Goal: Information Seeking & Learning: Compare options

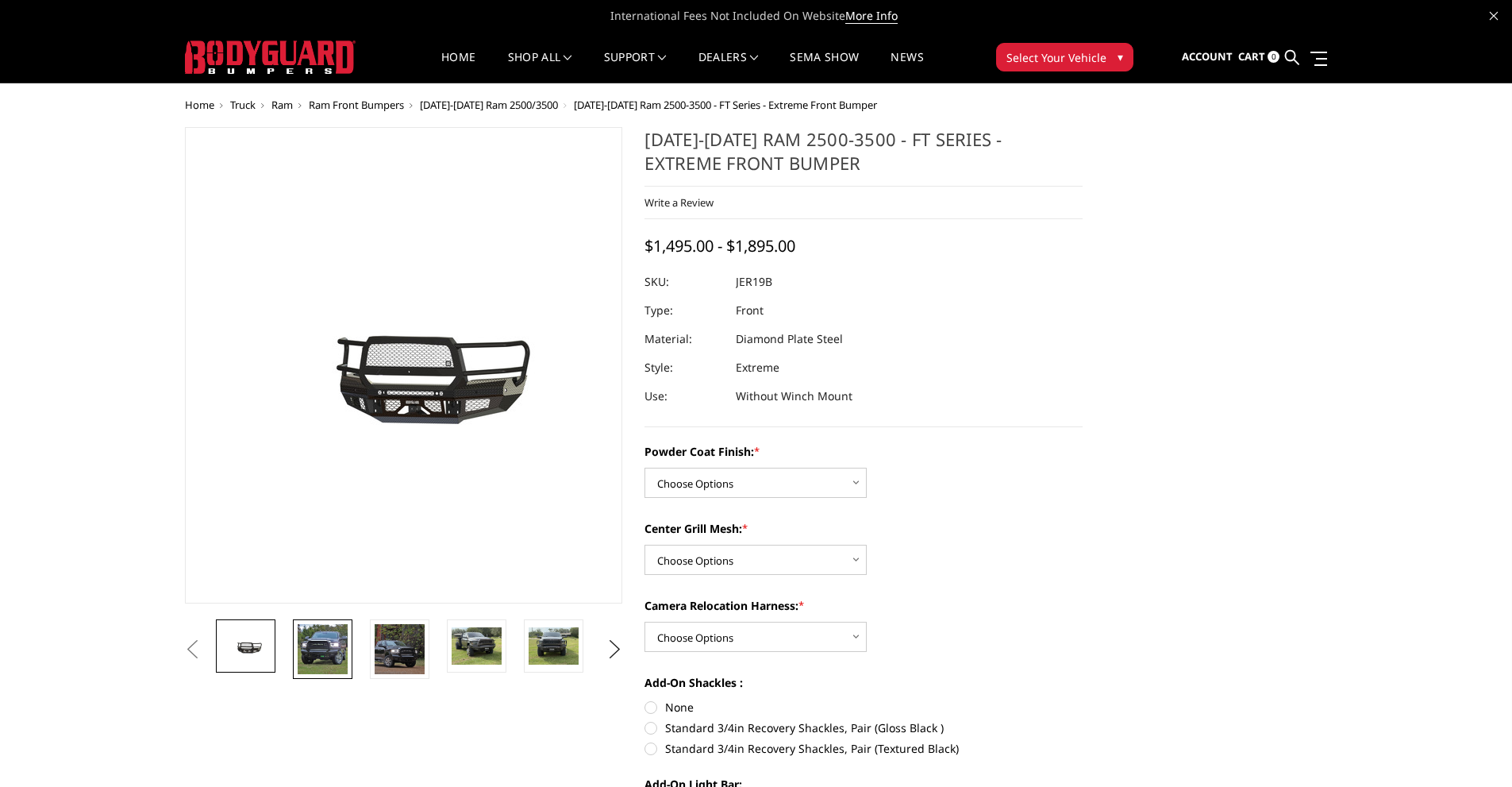
click at [330, 659] on img at bounding box center [322, 648] width 50 height 50
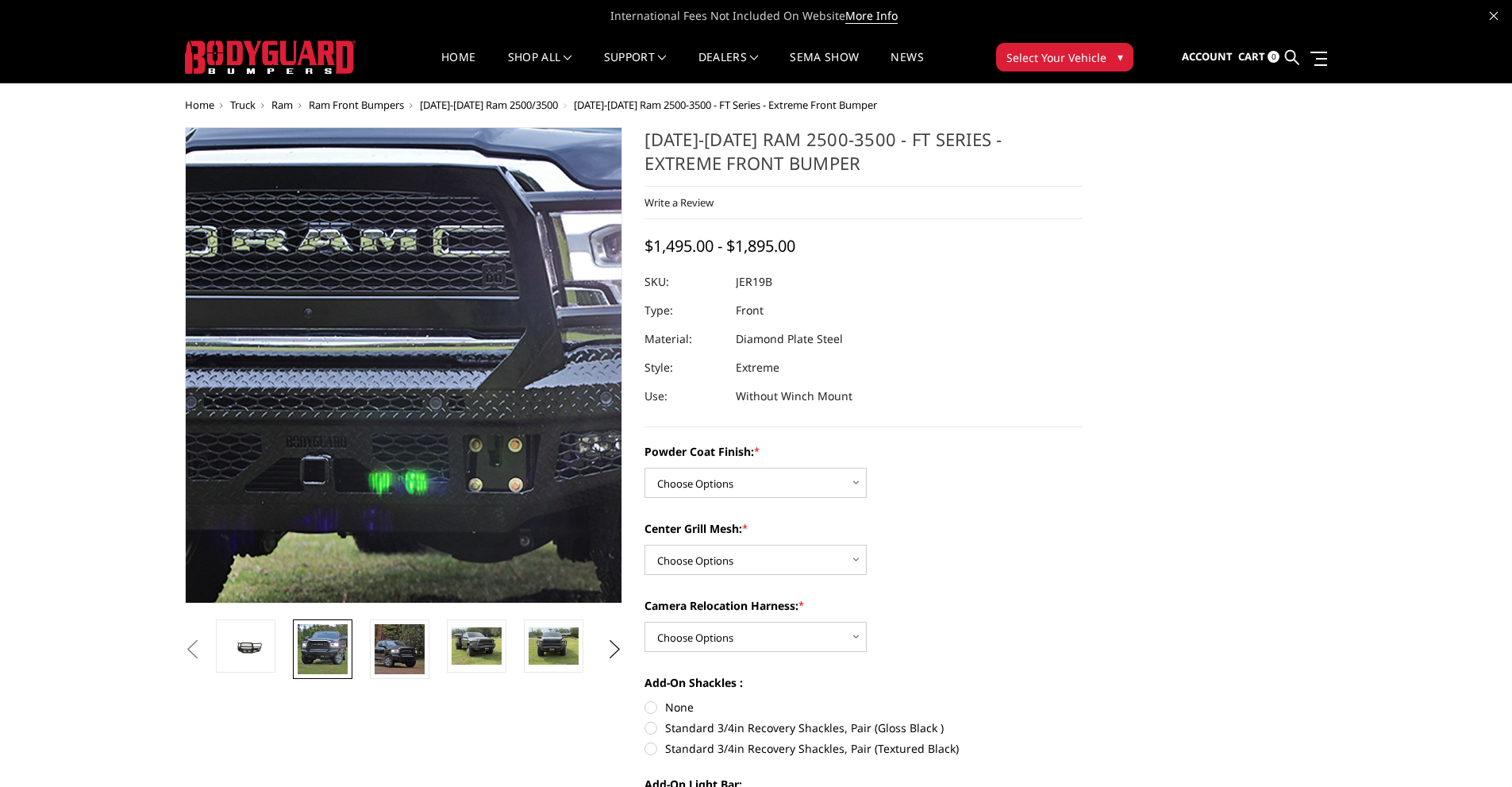
click at [400, 391] on img at bounding box center [408, 338] width 1016 height 1016
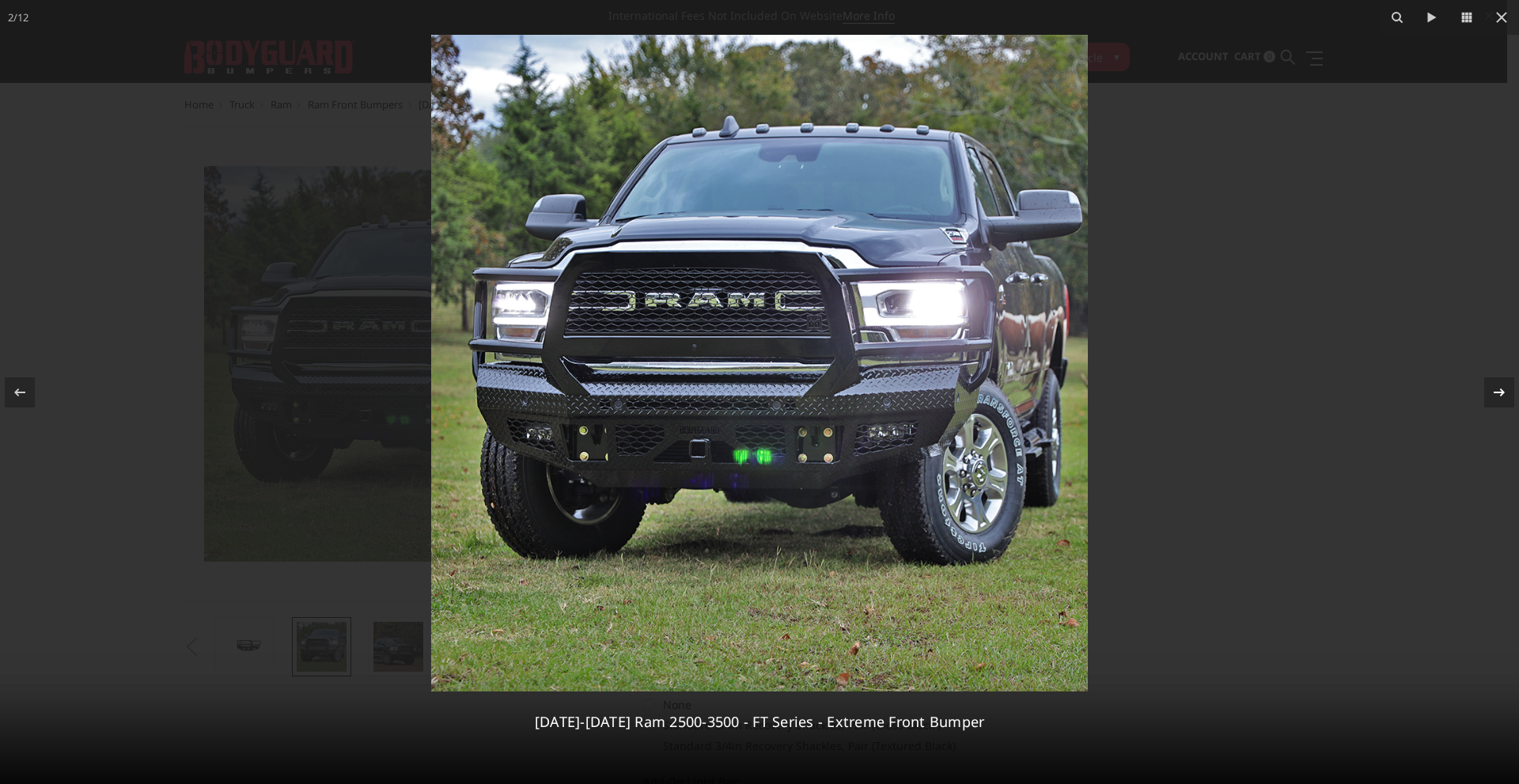
click at [1493, 392] on icon at bounding box center [1499, 392] width 19 height 19
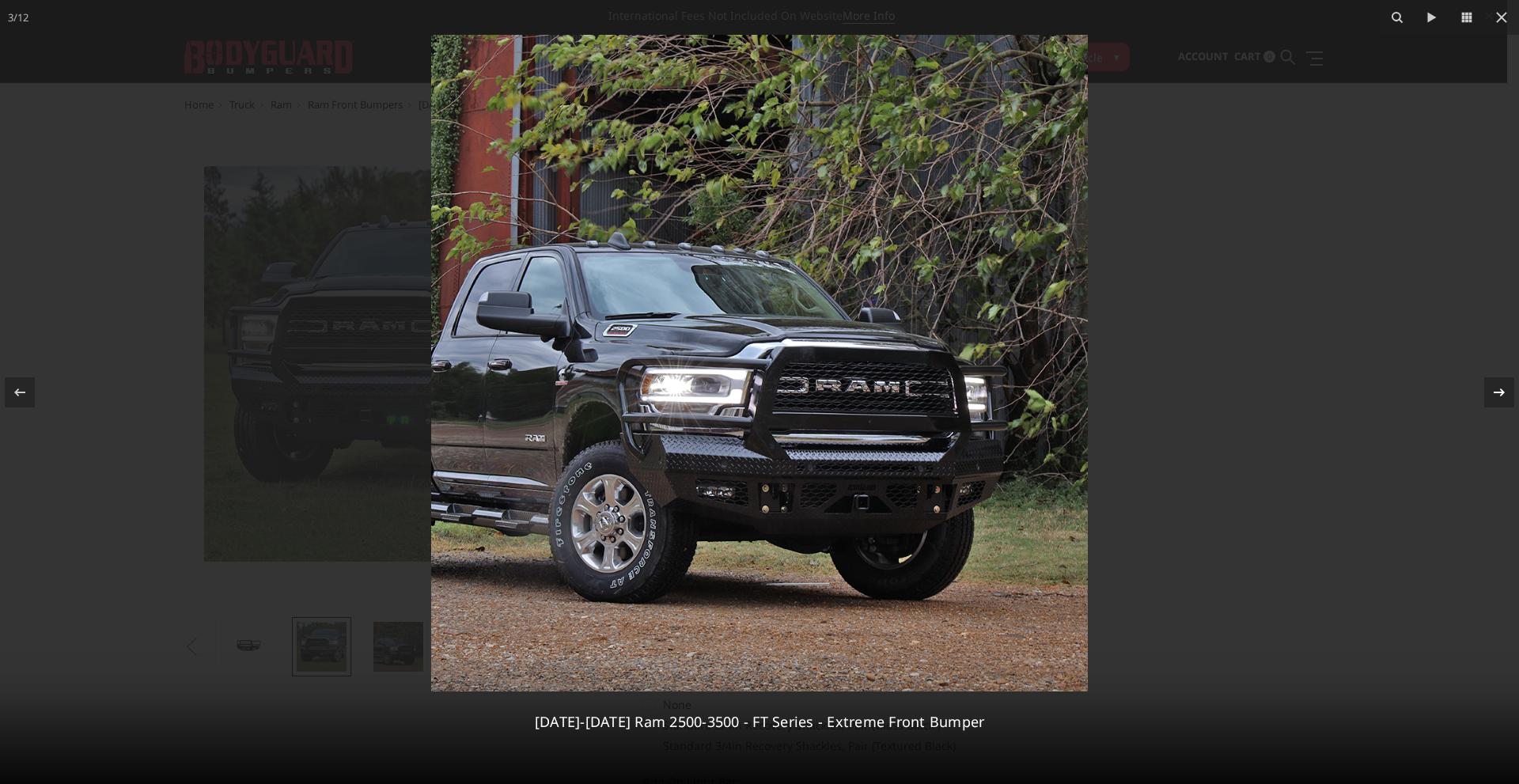
click at [1495, 394] on icon at bounding box center [1499, 392] width 19 height 19
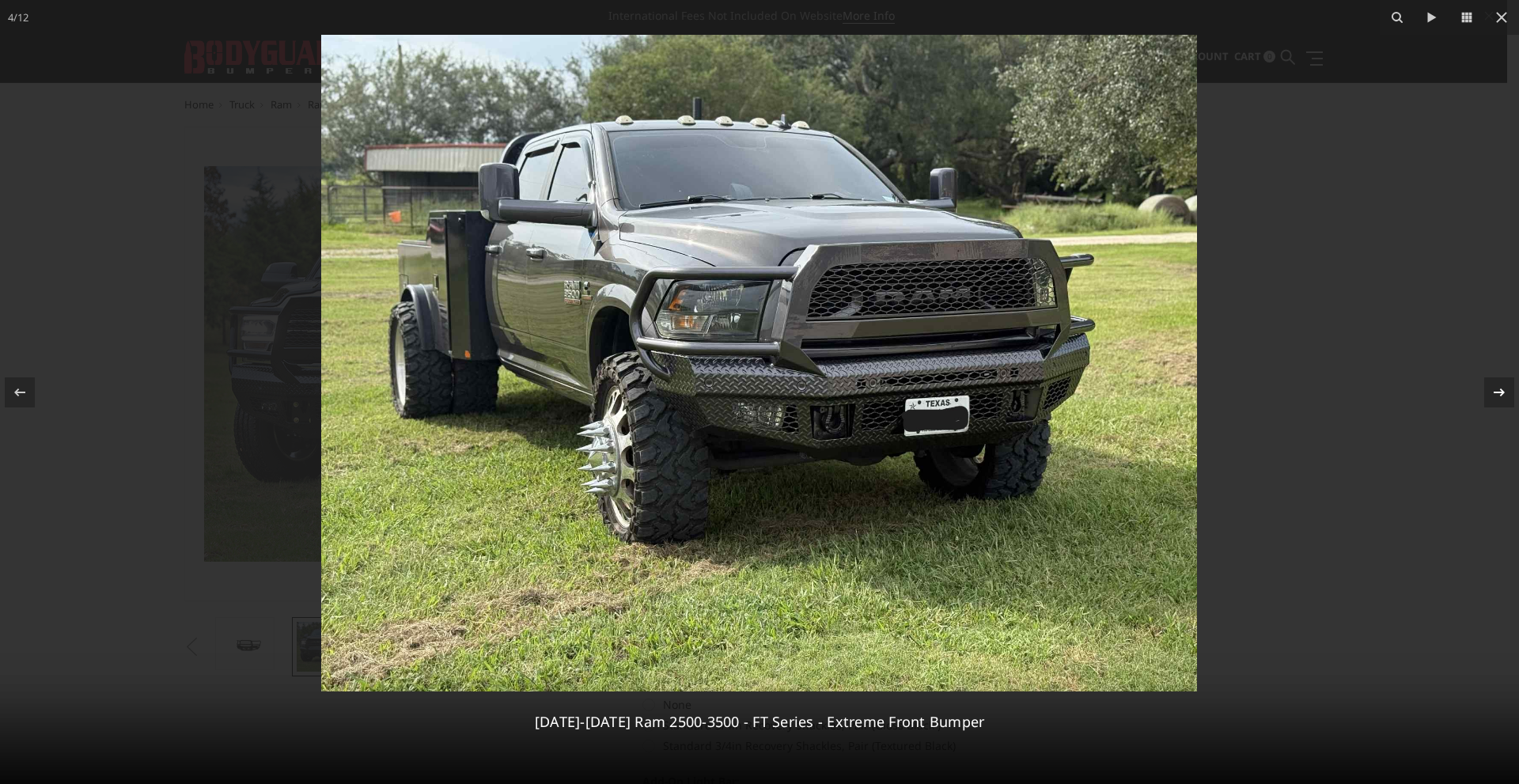
click at [1495, 394] on div "4 / 12 2019-2026 Ram 2500-3500 - FT Series - Extreme Front Bumper" at bounding box center [759, 392] width 1519 height 784
click at [1501, 394] on icon at bounding box center [1499, 392] width 11 height 8
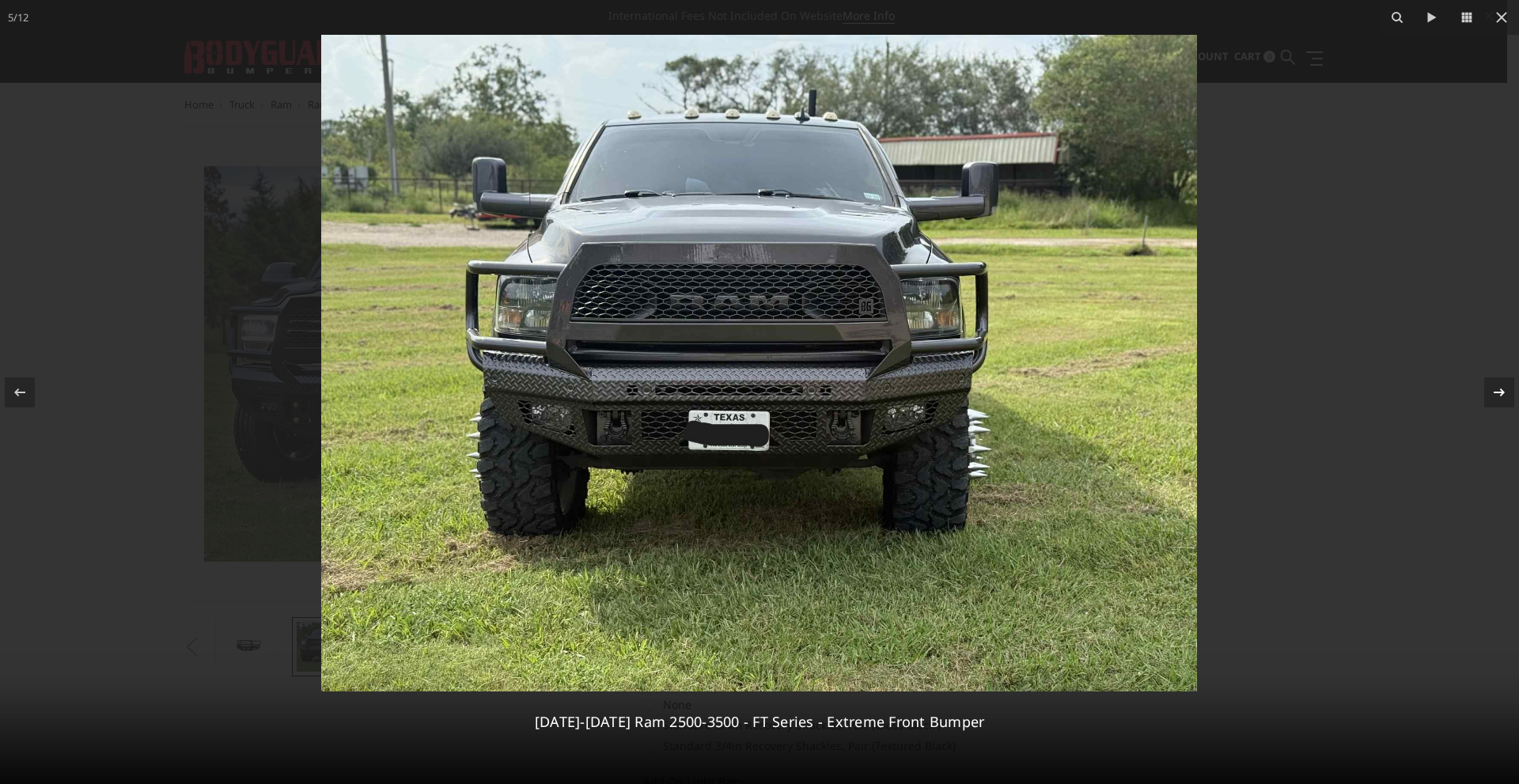
click at [1495, 392] on icon at bounding box center [1499, 392] width 11 height 8
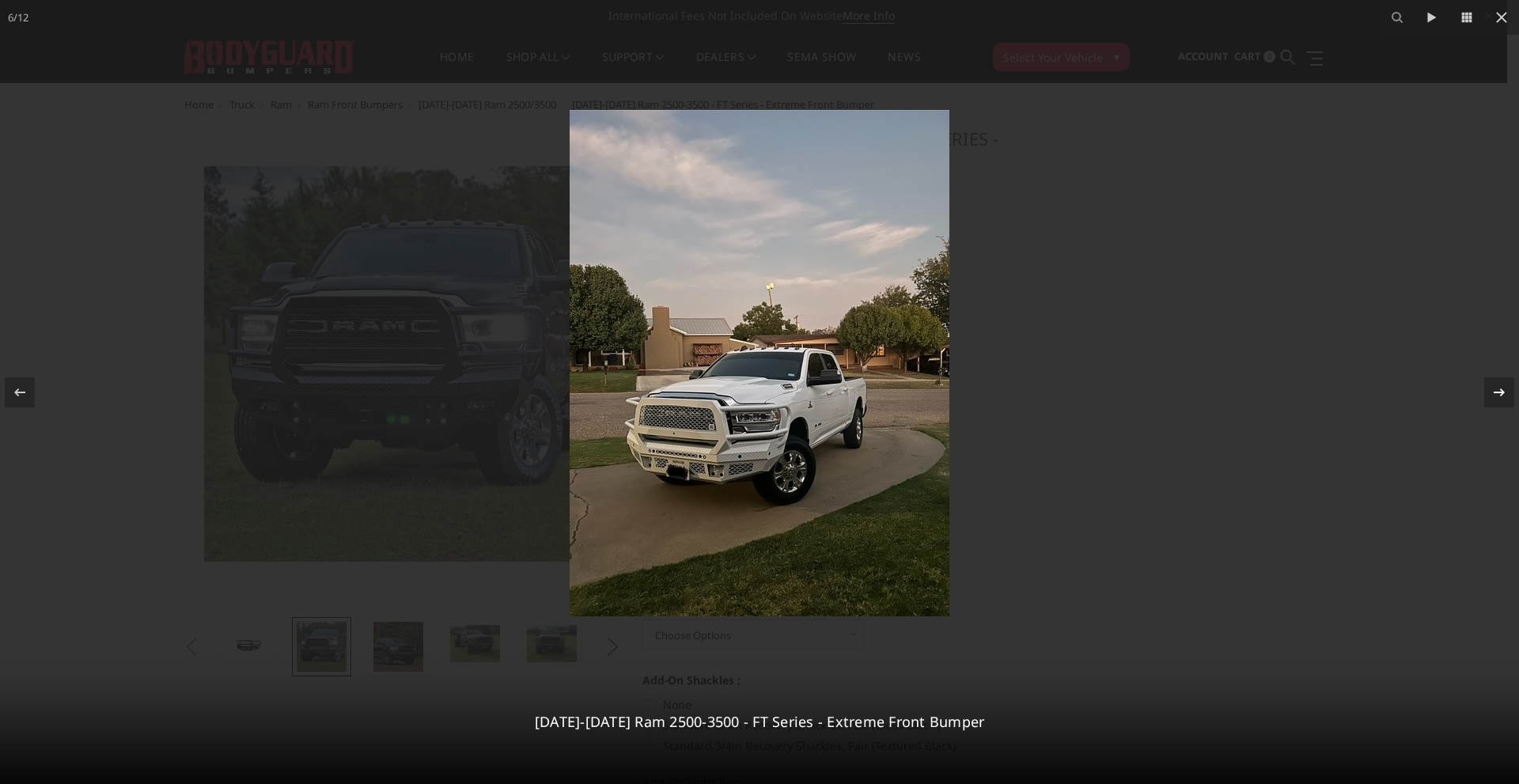
click at [1496, 395] on icon at bounding box center [1499, 392] width 19 height 19
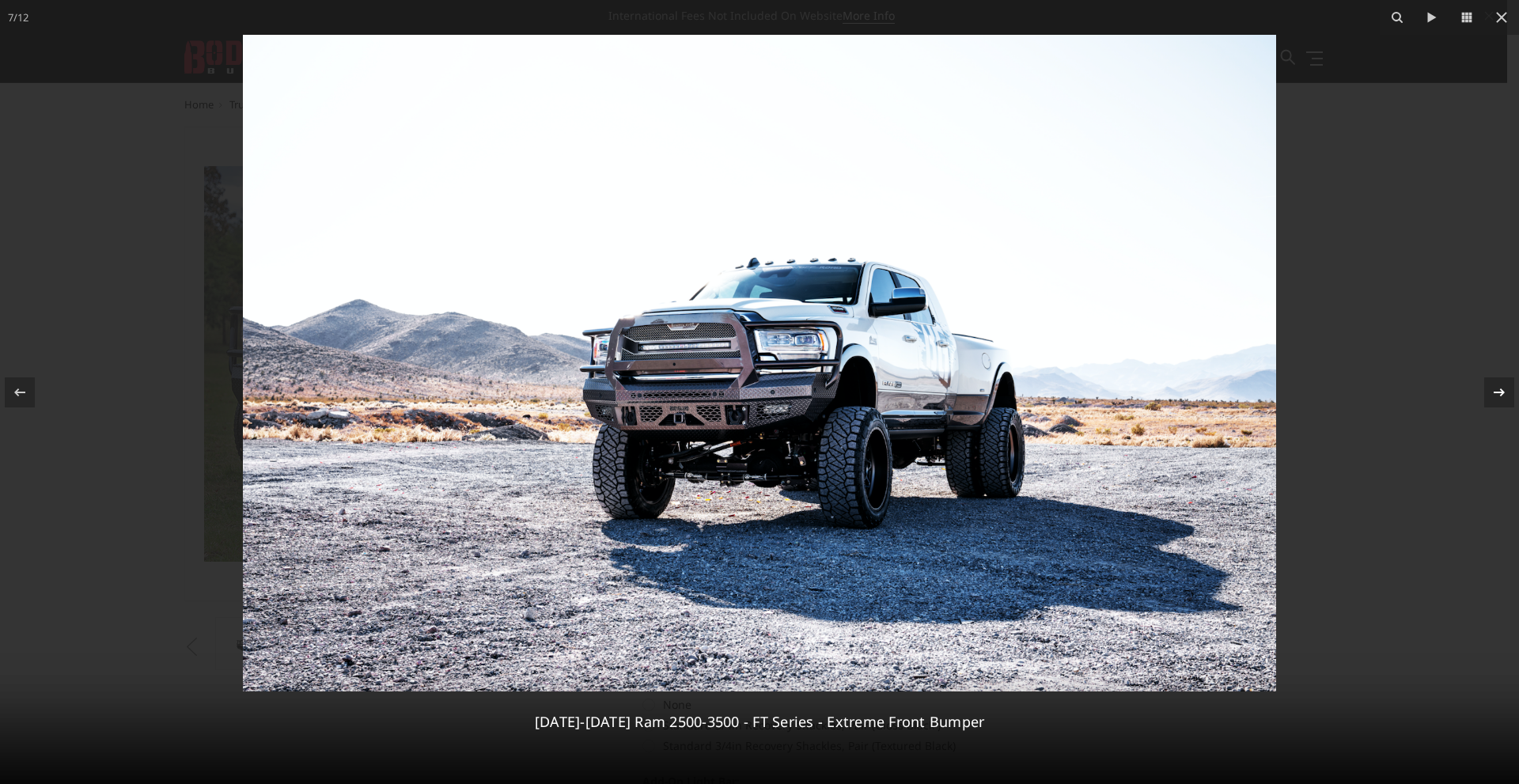
click at [1502, 391] on icon at bounding box center [1499, 392] width 11 height 8
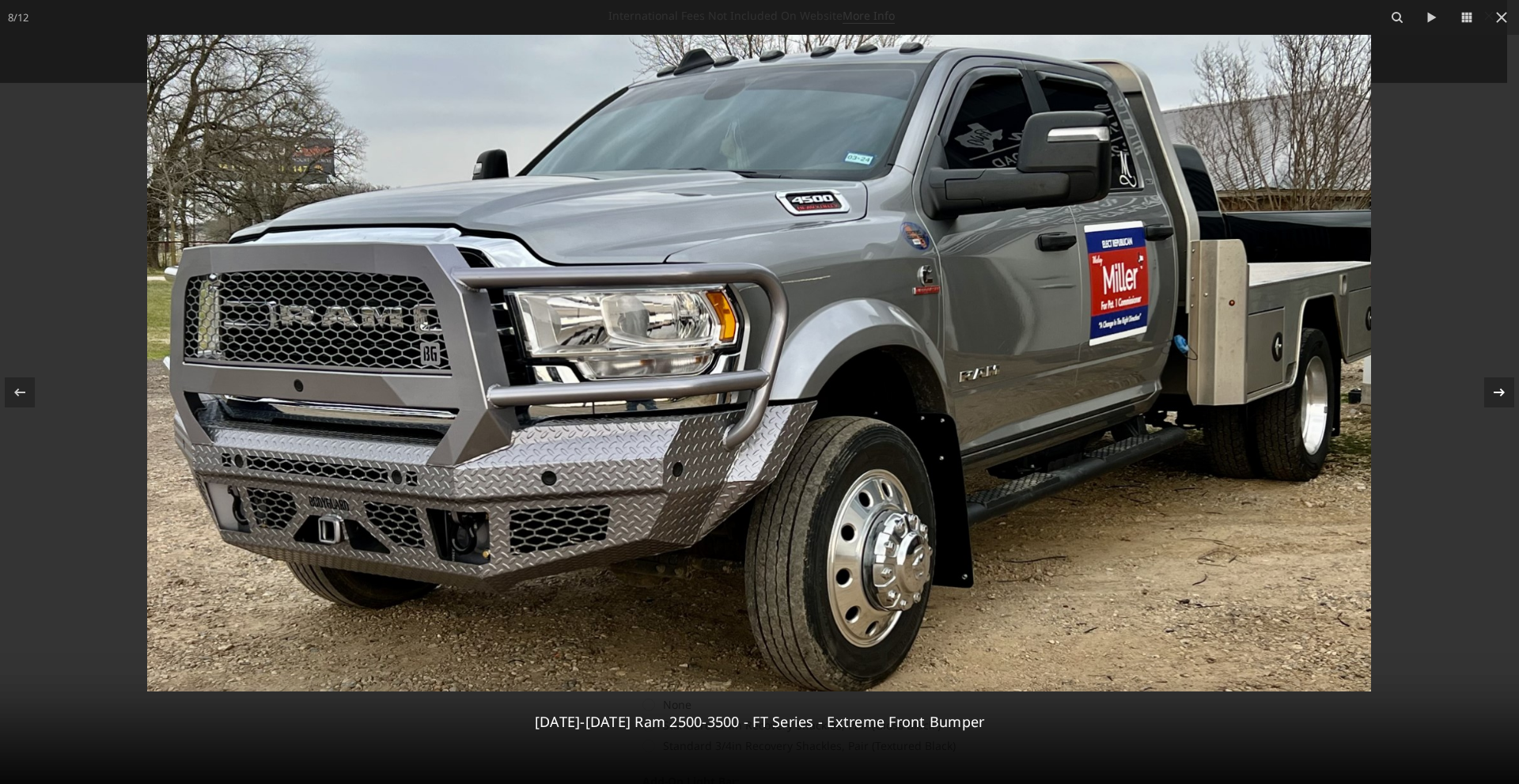
click at [1498, 396] on icon at bounding box center [1499, 392] width 19 height 19
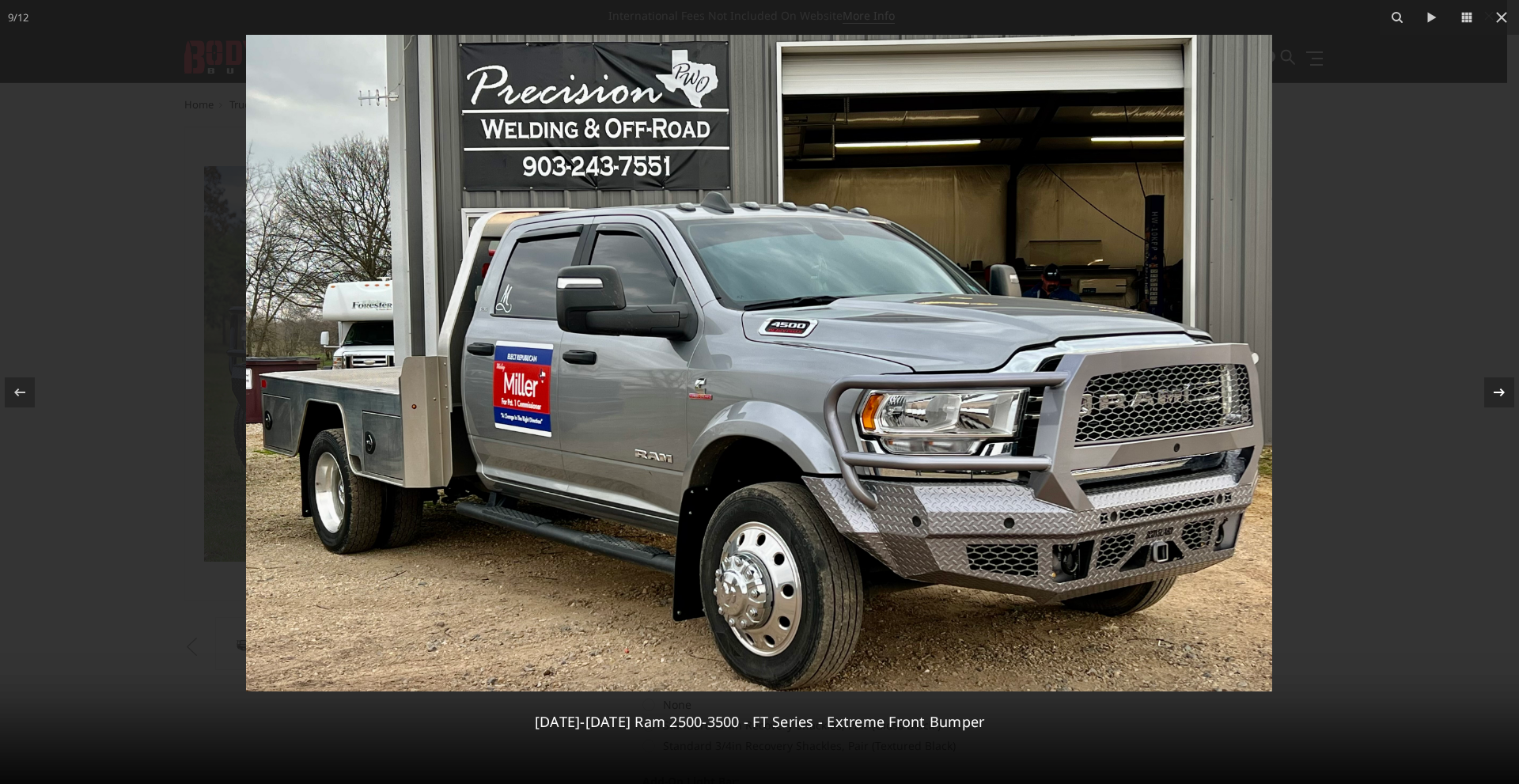
click at [1498, 396] on div "9 / 12 2019-2026 Ram 2500-3500 - FT Series - Extreme Front Bumper" at bounding box center [759, 392] width 1519 height 784
click at [1498, 396] on icon at bounding box center [1499, 392] width 19 height 19
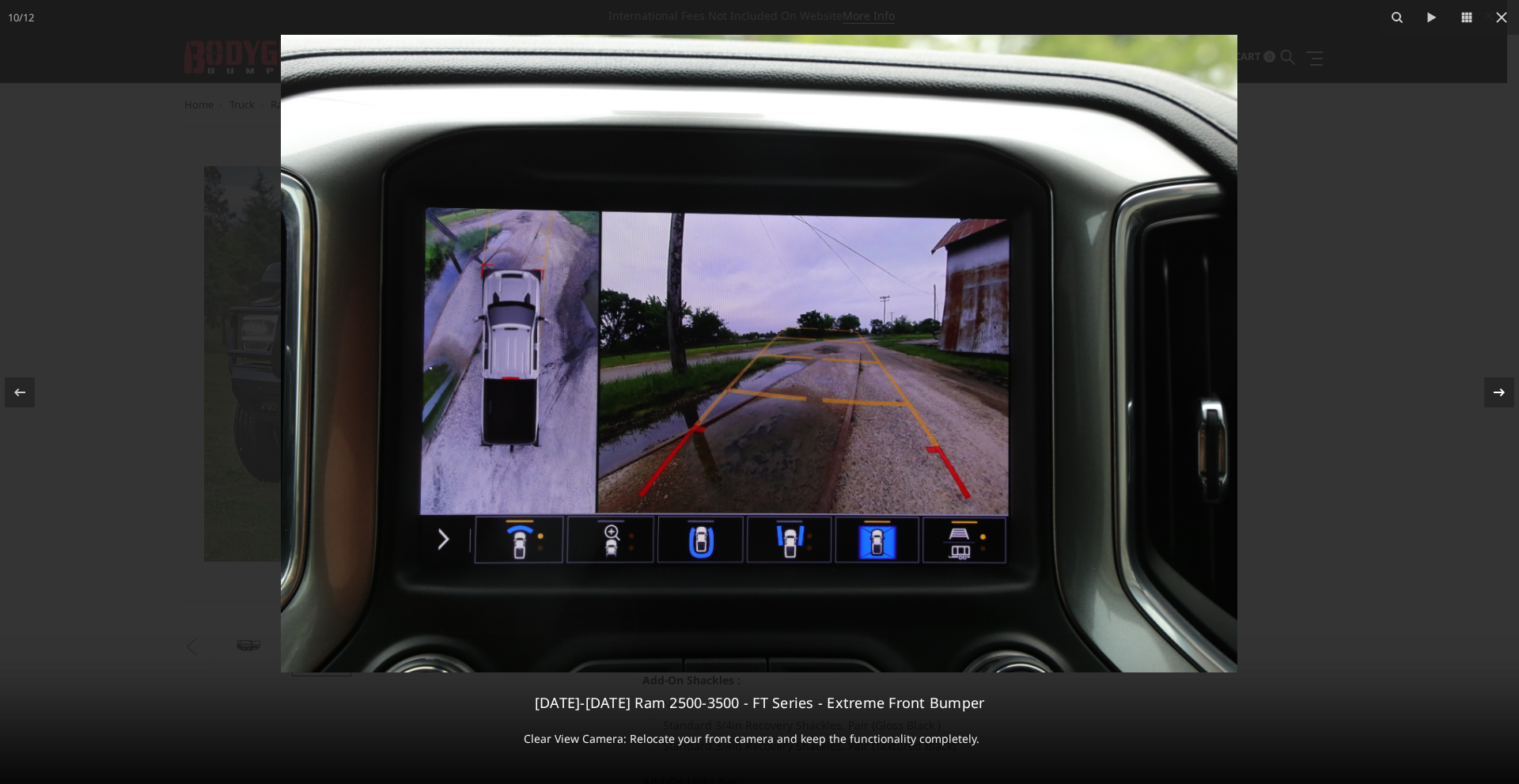
click at [1493, 391] on icon at bounding box center [1499, 392] width 19 height 19
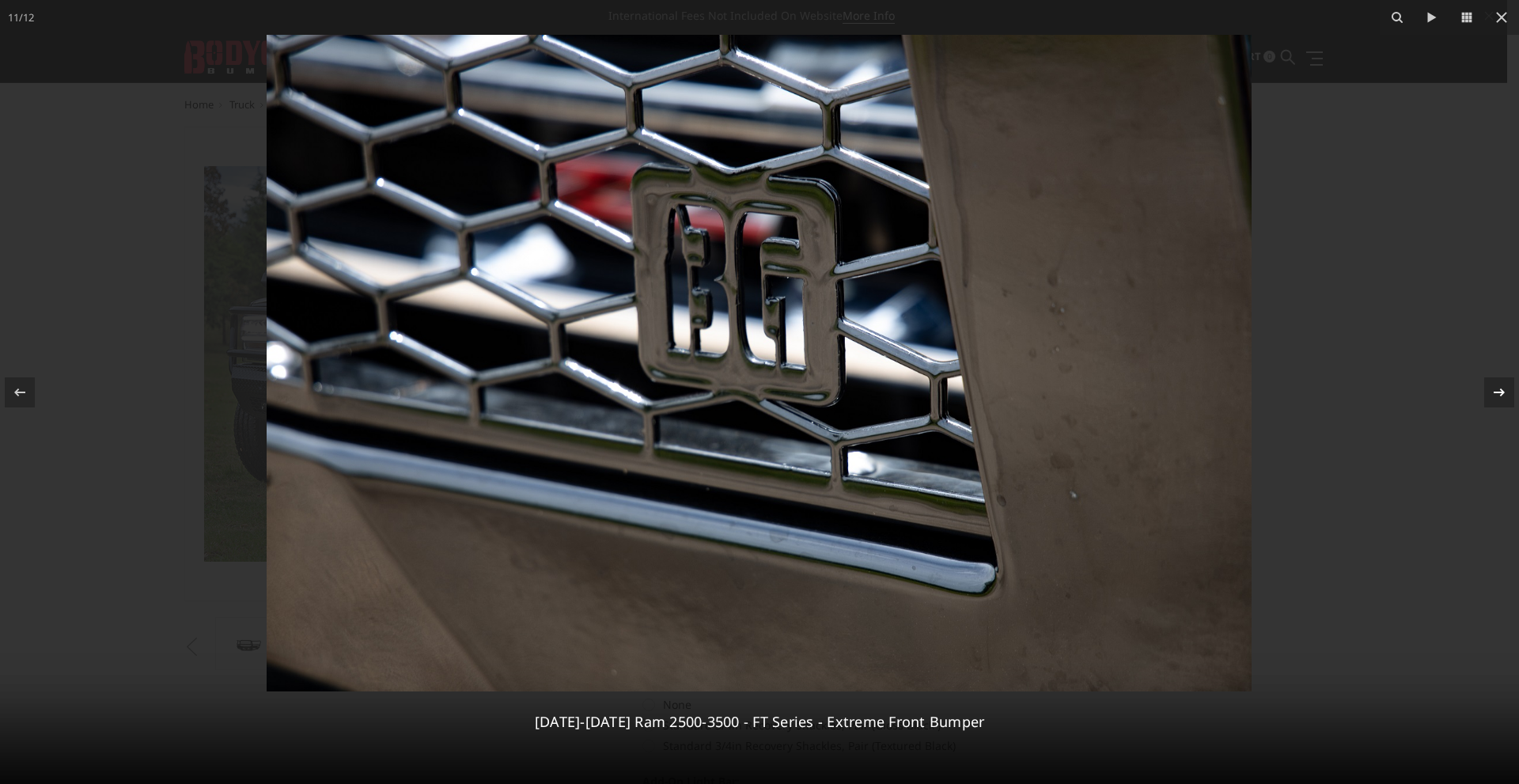
click at [1493, 391] on div "11 / 12 2019-2026 Ram 2500-3500 - FT Series - Extreme Front Bumper" at bounding box center [759, 392] width 1519 height 784
click at [1502, 388] on icon at bounding box center [1499, 392] width 19 height 19
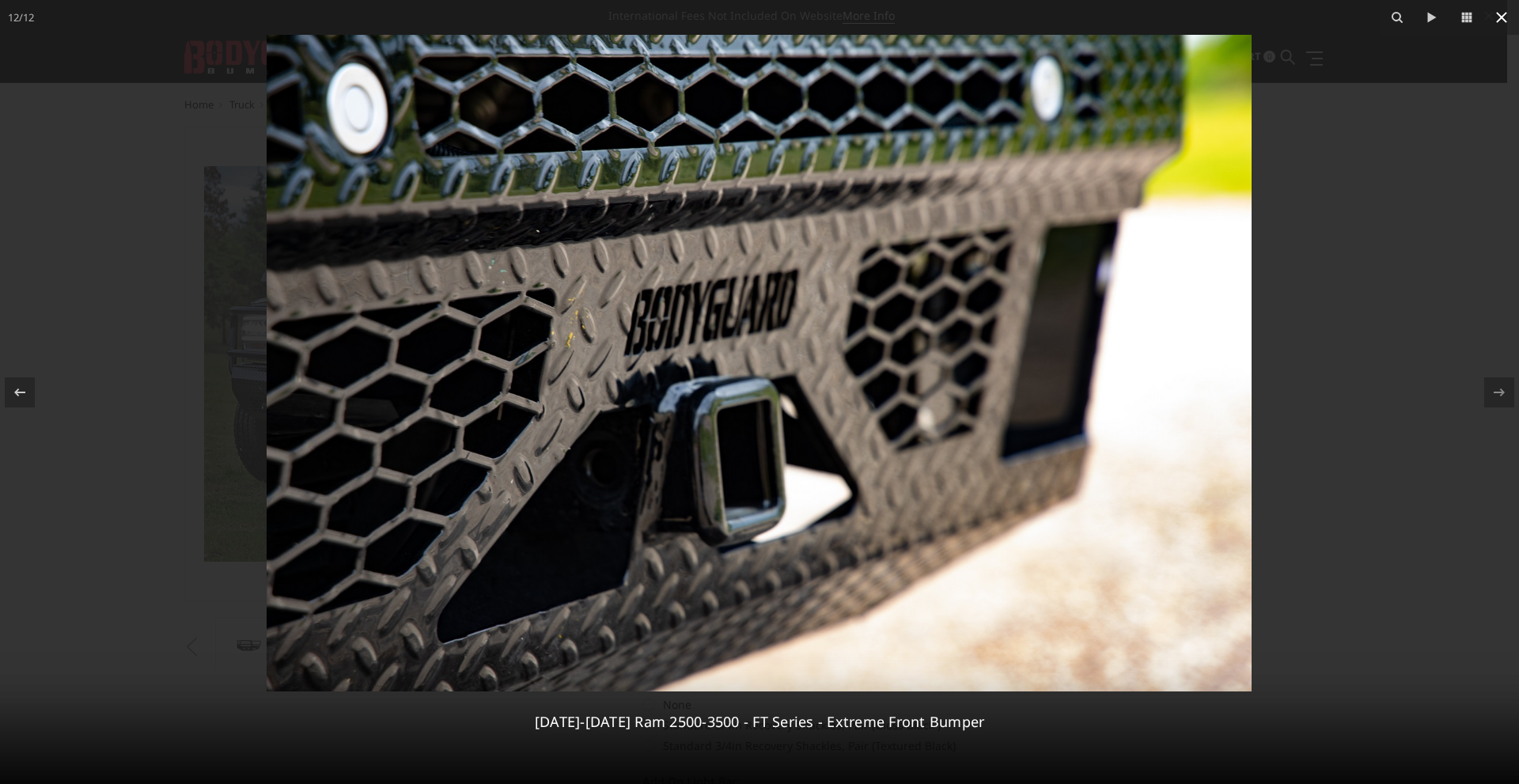
click at [1500, 14] on icon at bounding box center [1501, 17] width 19 height 19
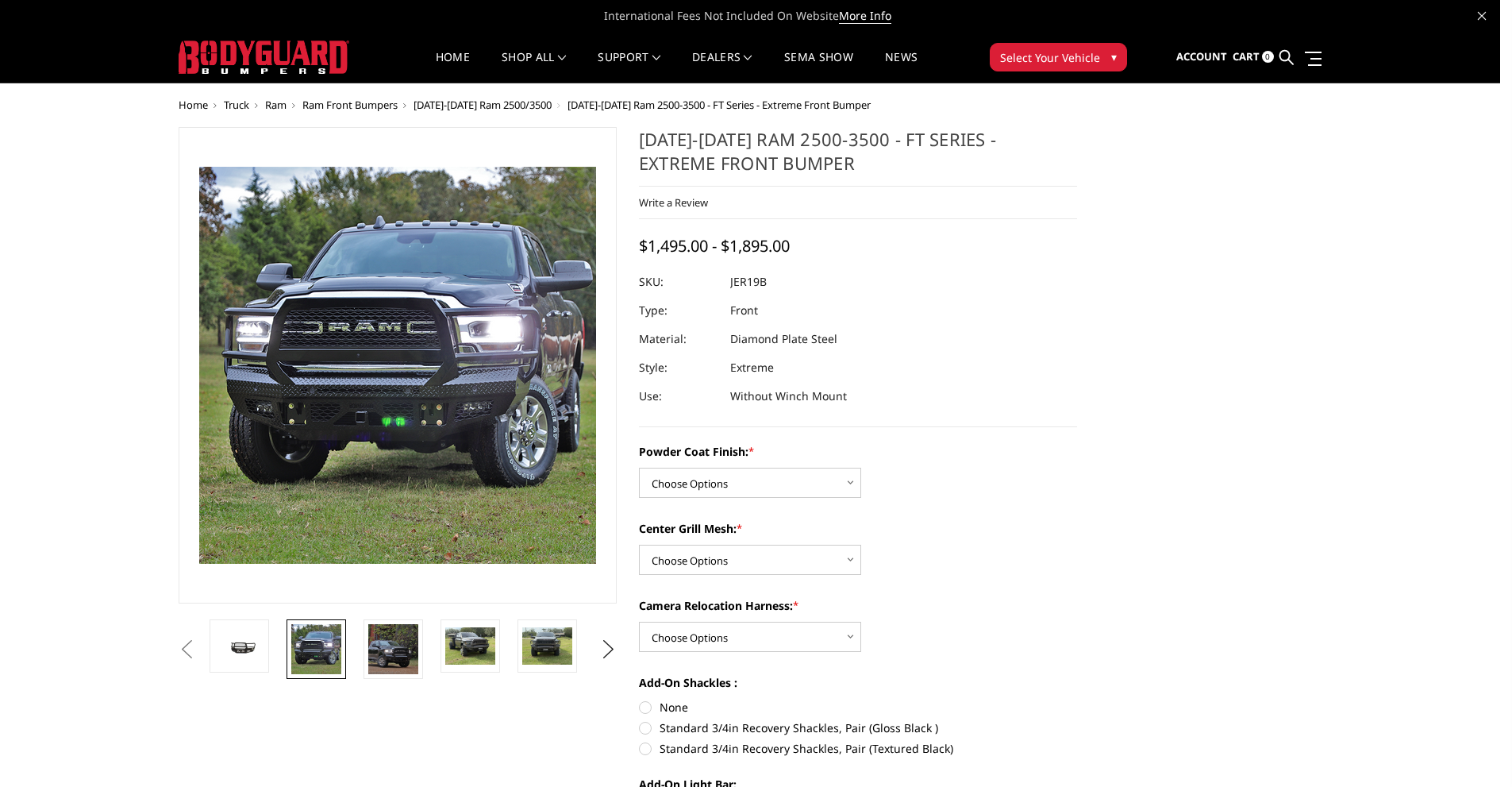
scroll to position [0, 541]
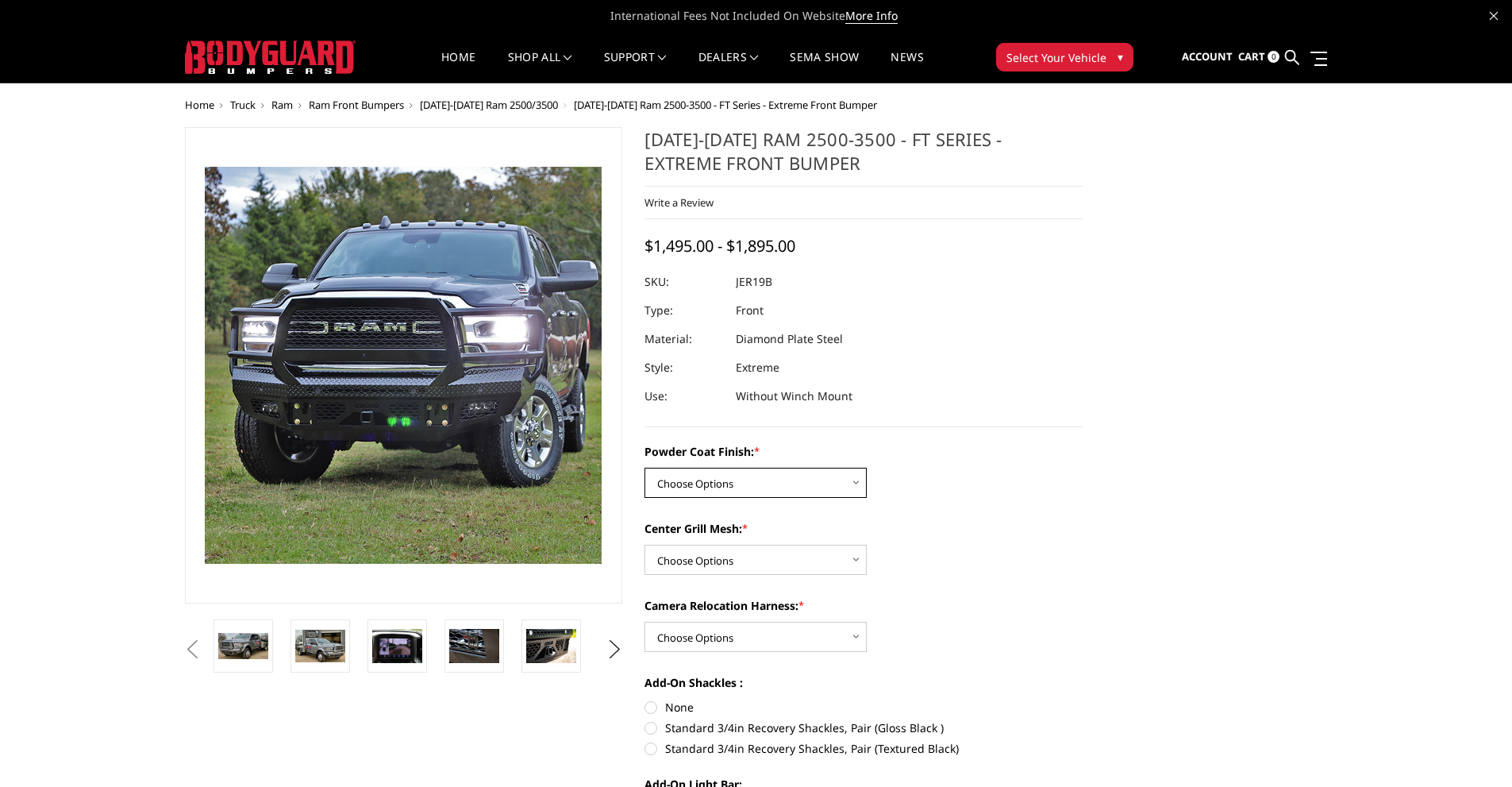
click at [828, 484] on select "Choose Options Bare Metal Gloss Black Powder Coat Textured Black Powder Coat" at bounding box center [755, 482] width 222 height 30
select select "3214"
click at [645, 467] on select "Choose Options Bare Metal Gloss Black Powder Coat Textured Black Powder Coat" at bounding box center [755, 482] width 222 height 30
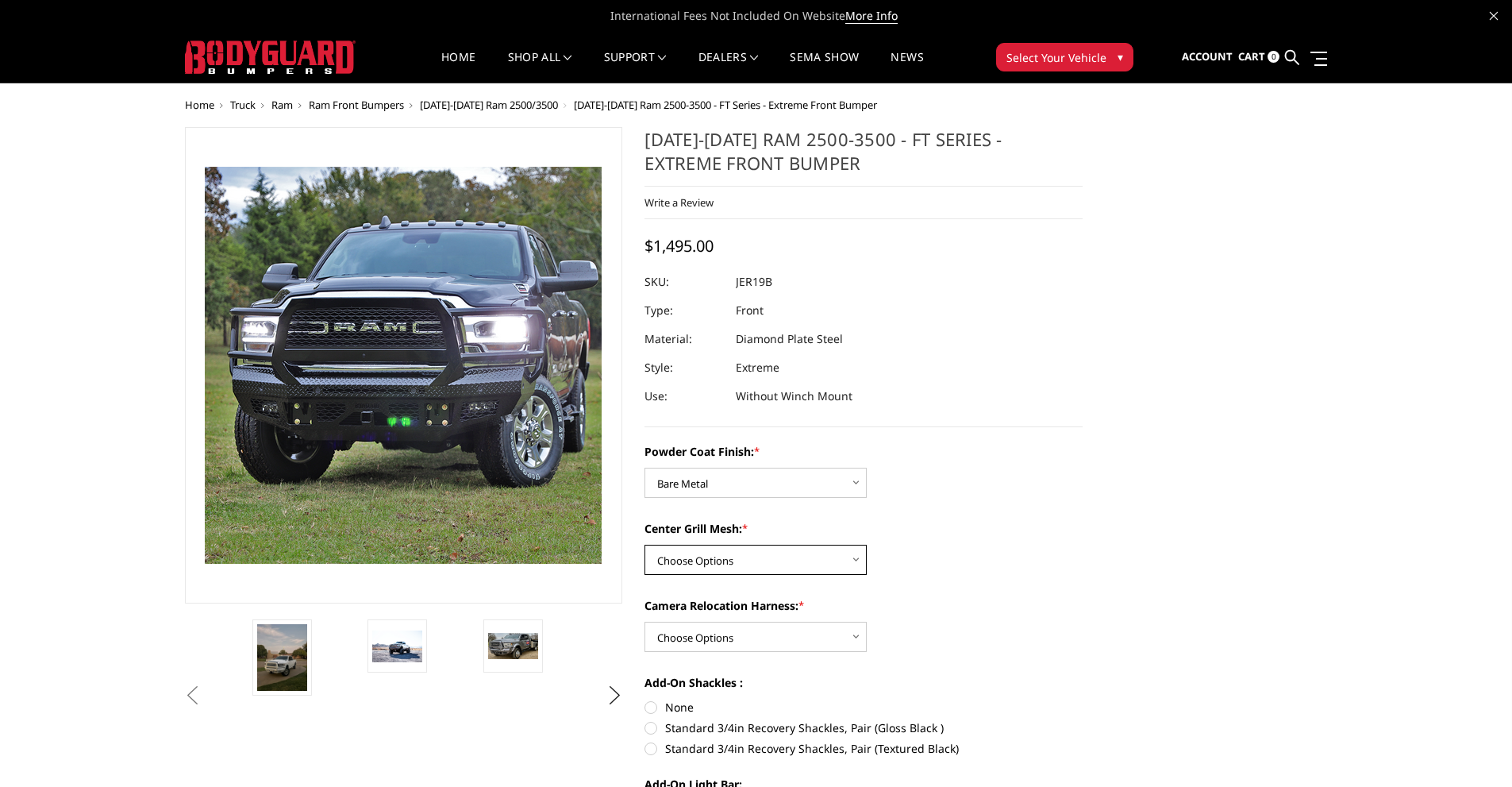
click at [839, 557] on select "Choose Options WITH Expanded Metal in Center Grill WITHOUT Expanded Metal in Ce…" at bounding box center [755, 559] width 222 height 30
select select "3217"
click at [645, 544] on select "Choose Options WITH Expanded Metal in Center Grill WITHOUT Expanded Metal in Ce…" at bounding box center [755, 559] width 222 height 30
click at [845, 622] on select "Choose Options WITH Camera Relocation Harness WITHOUT Camera Relocation Harness" at bounding box center [755, 636] width 222 height 30
select select "3220"
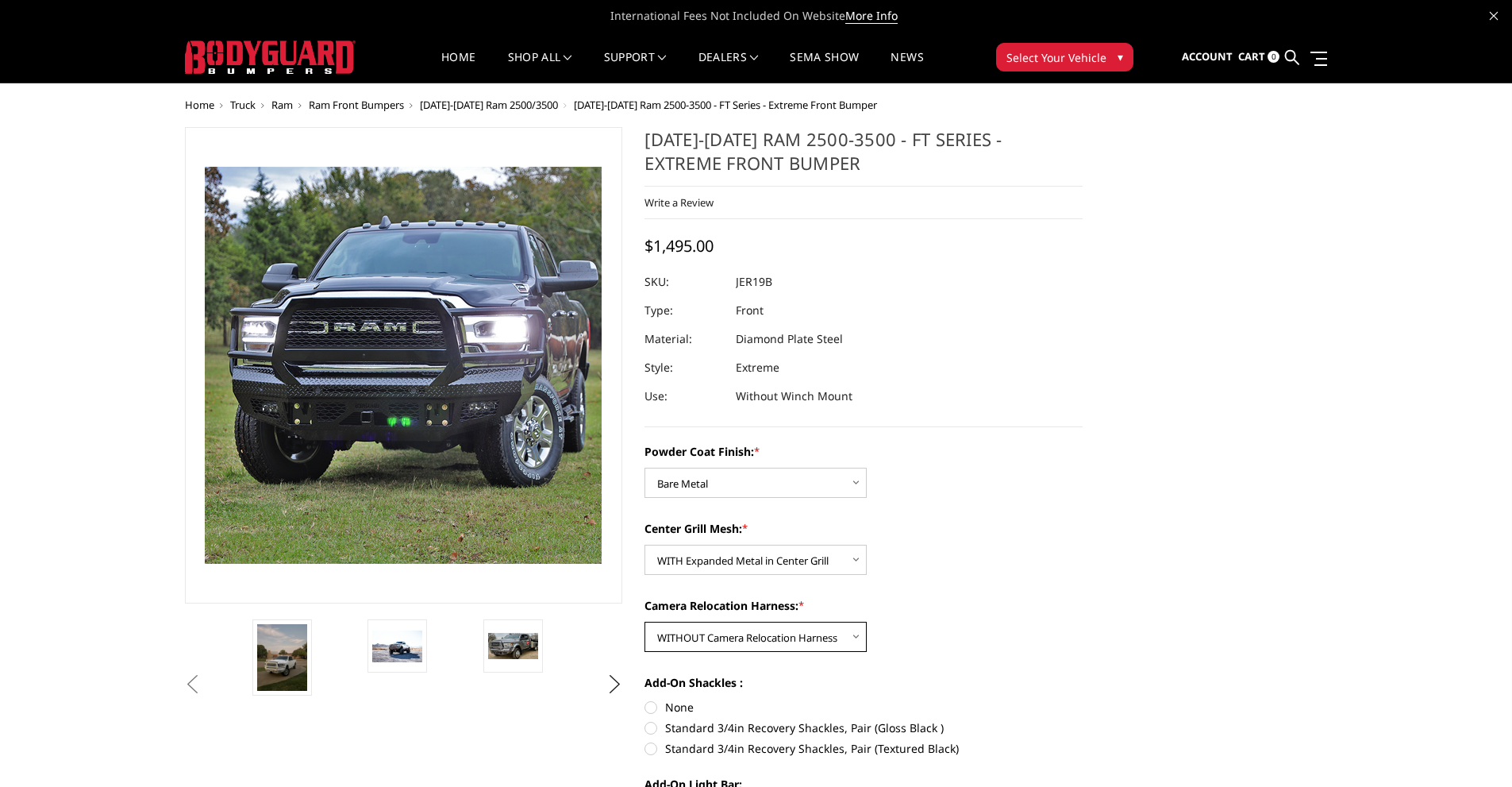
click at [645, 621] on select "Choose Options WITH Camera Relocation Harness WITHOUT Camera Relocation Harness" at bounding box center [755, 636] width 222 height 30
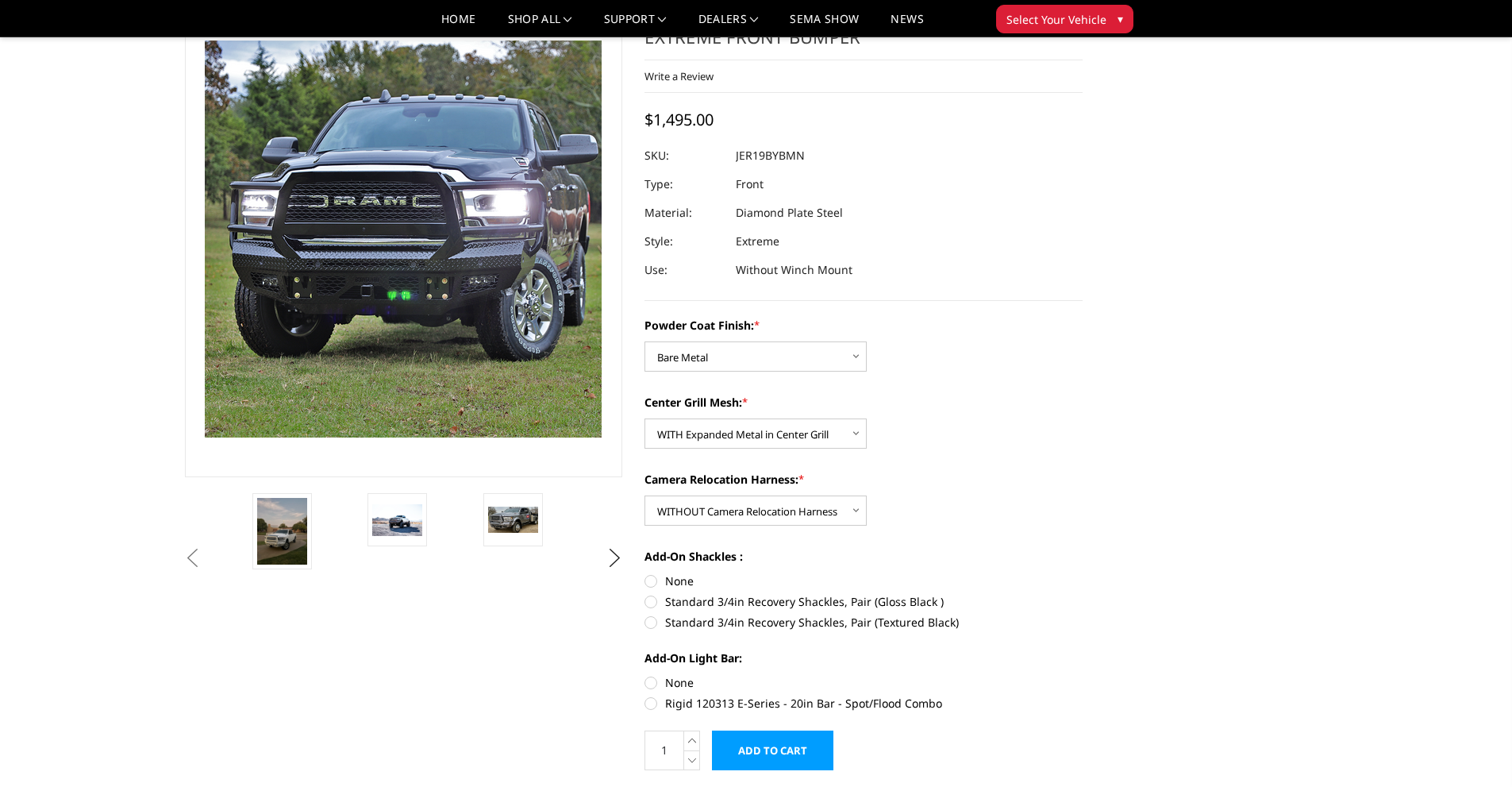
click at [653, 600] on label "Standard 3/4in Recovery Shackles, Pair (Gloss Black )" at bounding box center [864, 601] width 438 height 16
click at [1083, 573] on input "Standard 3/4in Recovery Shackles, Pair (Gloss Black )" at bounding box center [1083, 572] width 1 height 1
radio input "true"
click at [647, 685] on label "None" at bounding box center [864, 682] width 438 height 16
click at [646, 675] on input "None" at bounding box center [645, 674] width 1 height 1
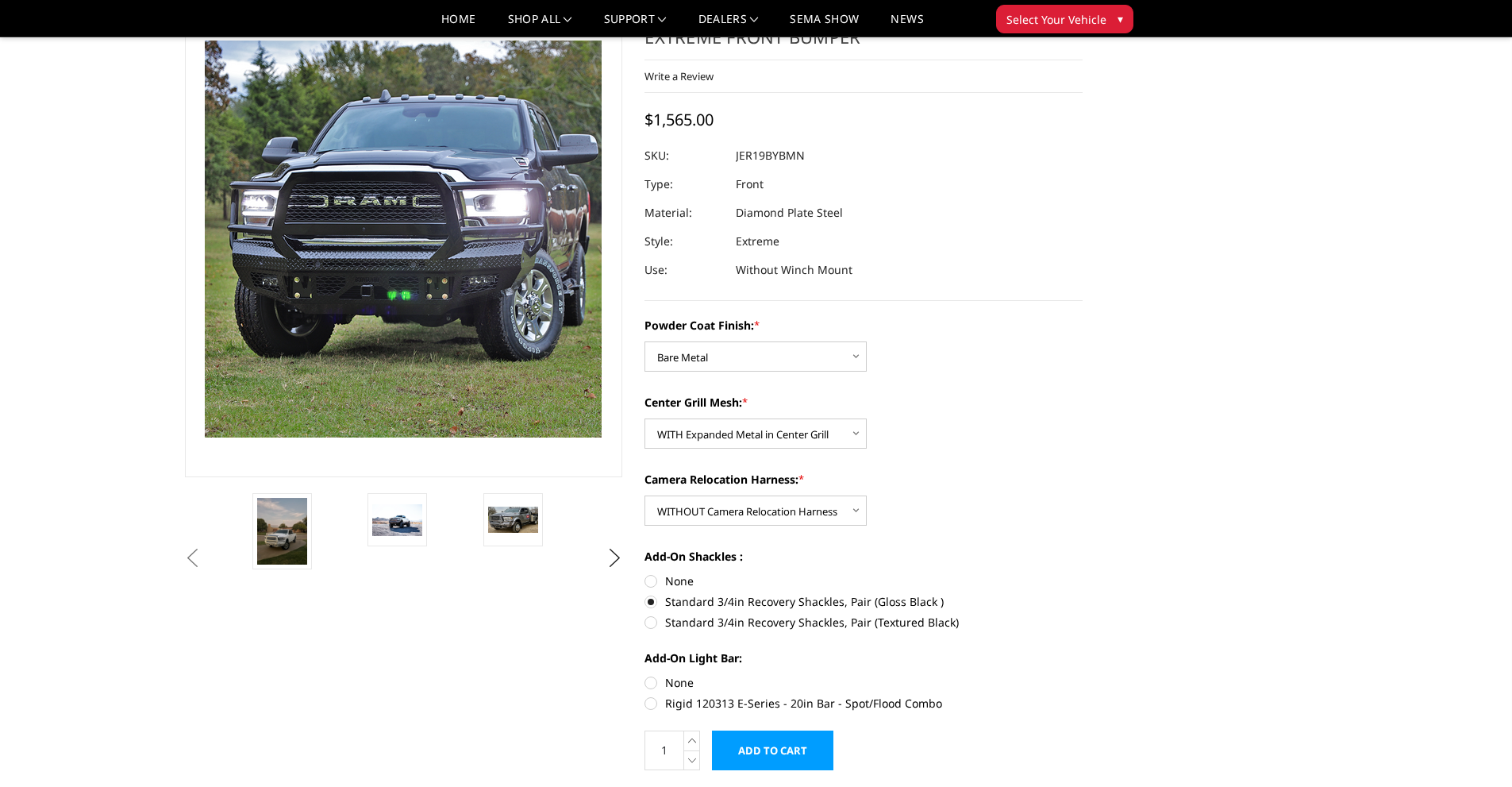
radio input "true"
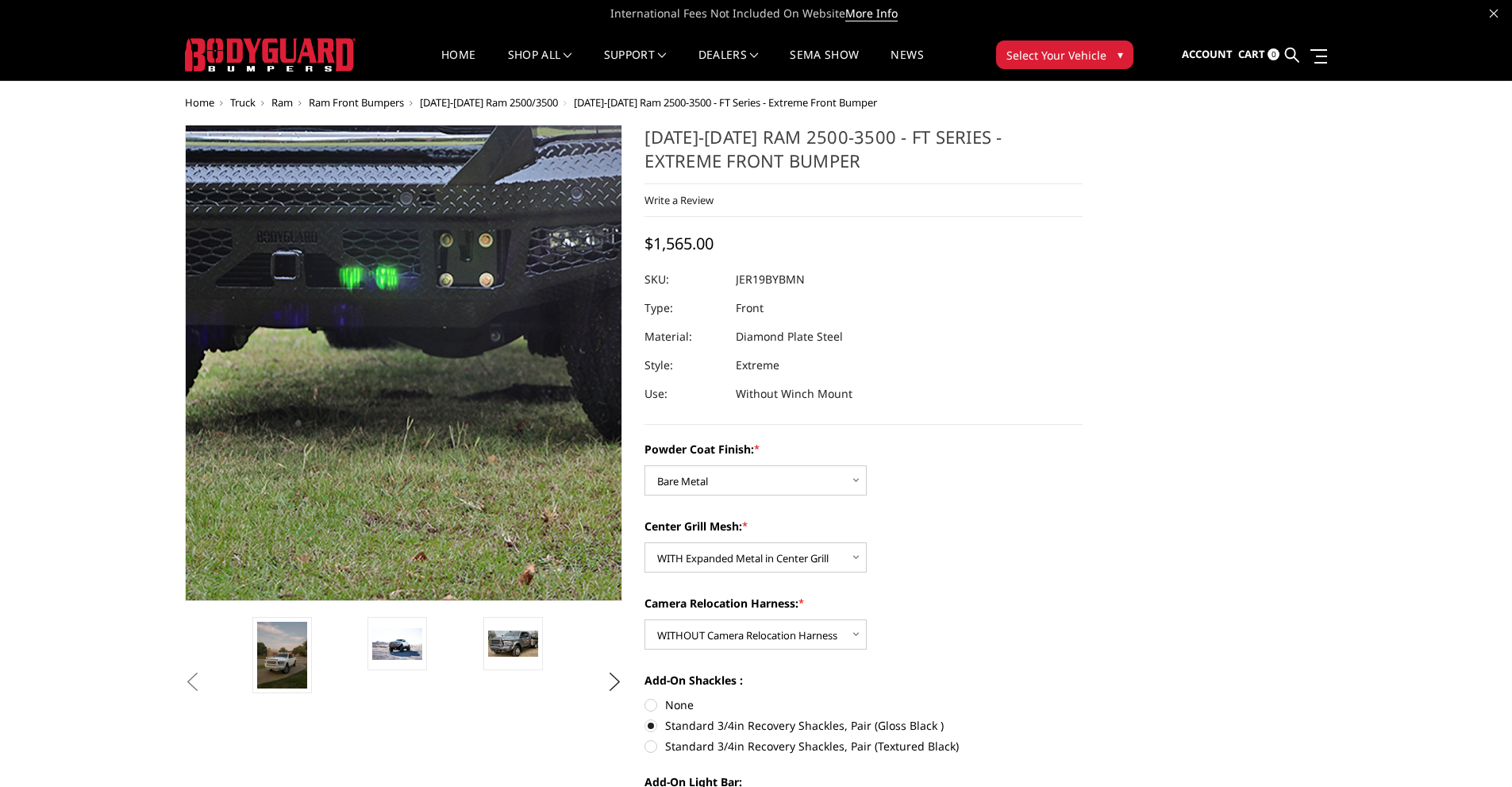
scroll to position [0, 0]
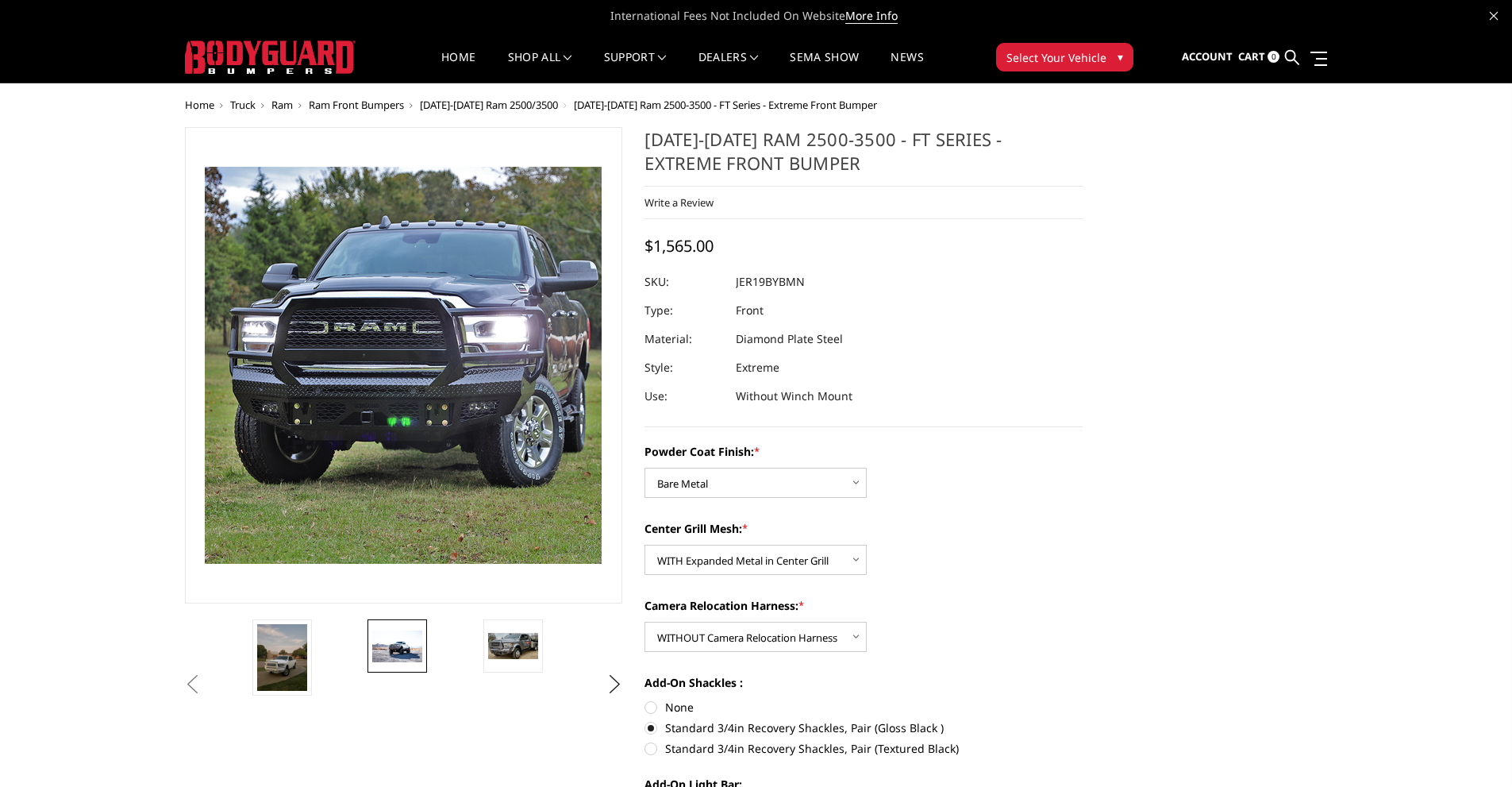
click at [389, 656] on img at bounding box center [397, 646] width 50 height 32
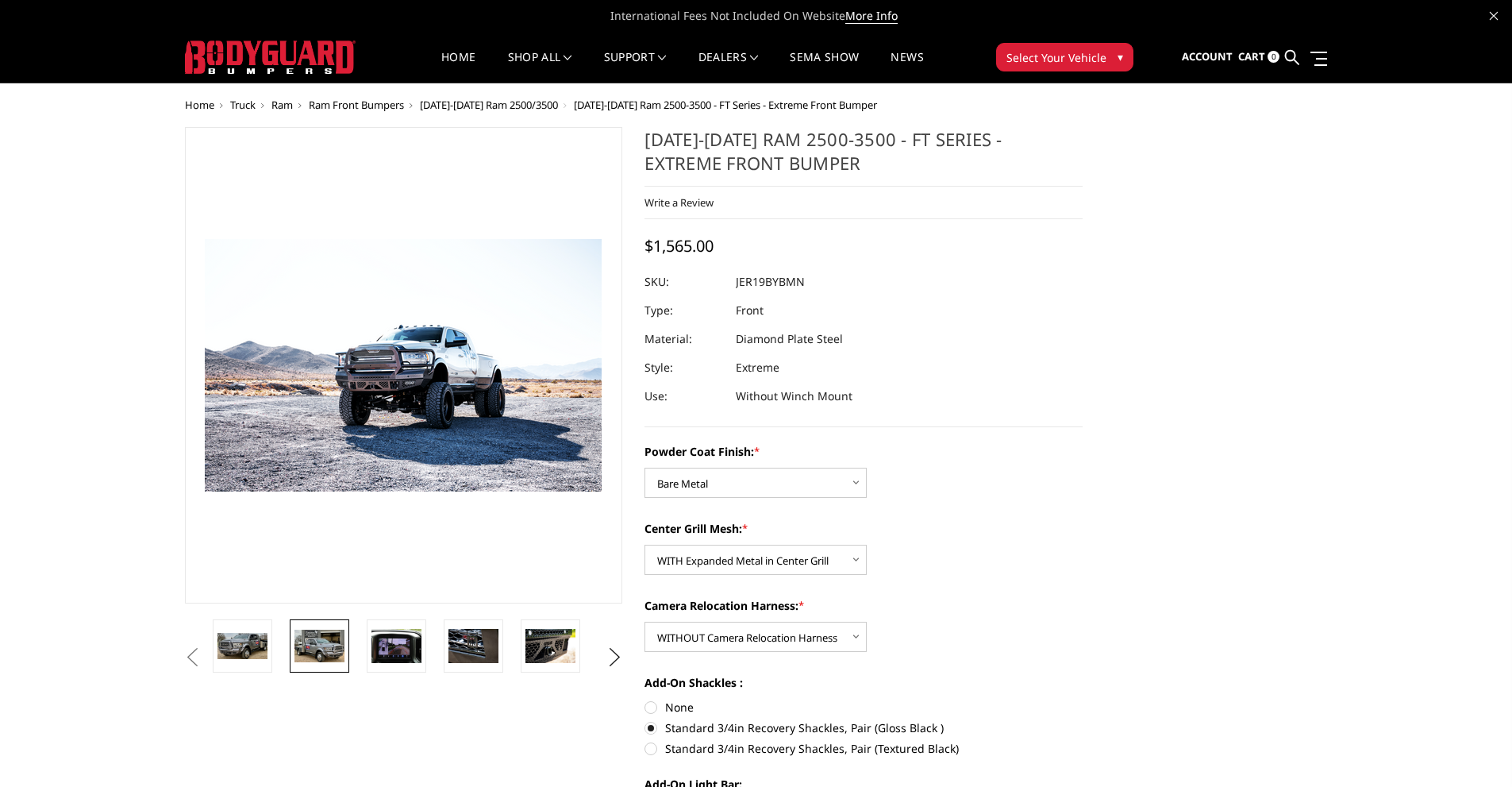
drag, startPoint x: 313, startPoint y: 644, endPoint x: 304, endPoint y: 645, distance: 9.1
click at [312, 645] on img at bounding box center [319, 645] width 50 height 32
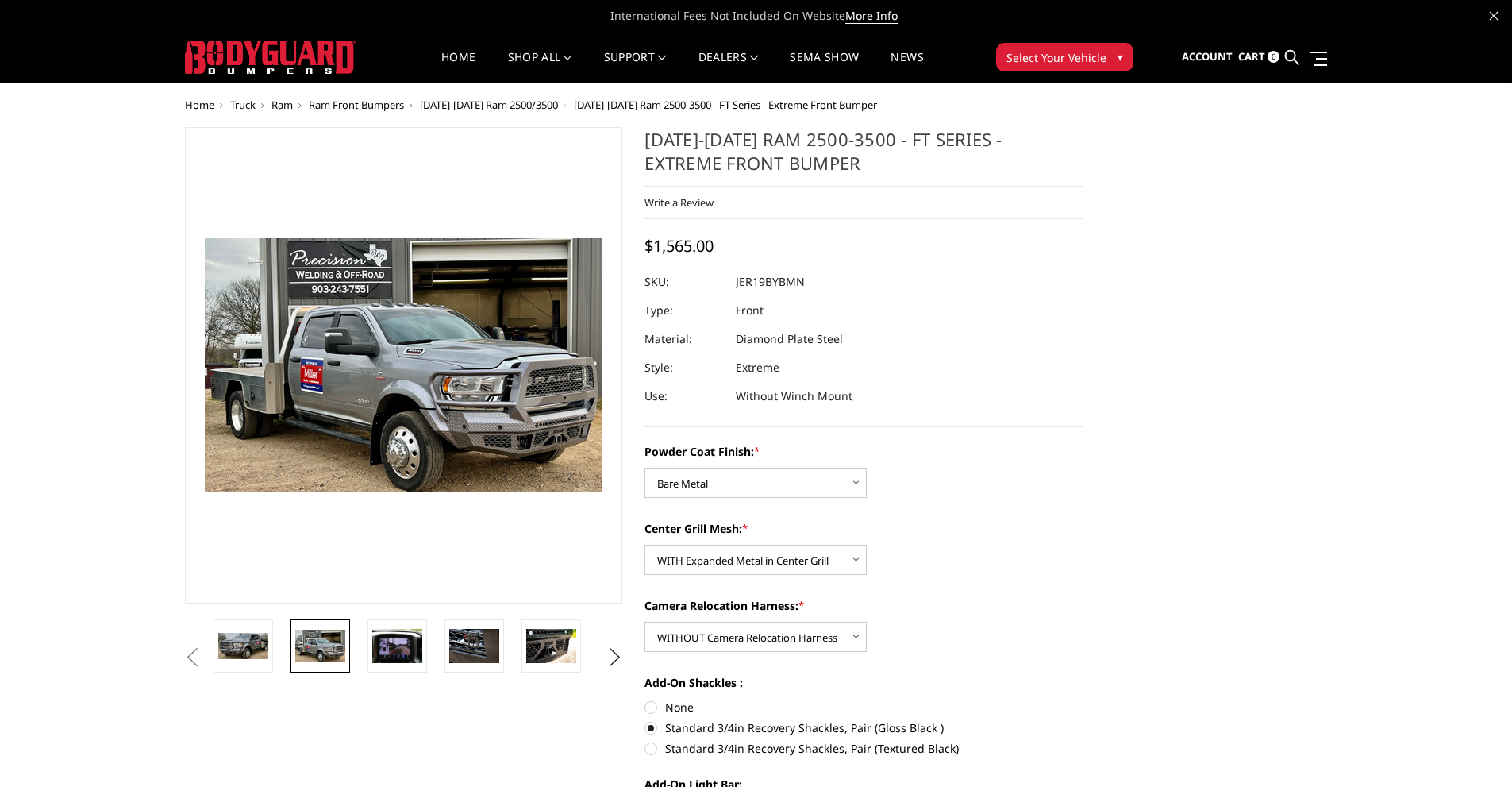
click at [205, 655] on button "Previous" at bounding box center [193, 657] width 24 height 24
click at [197, 651] on button "Previous" at bounding box center [193, 657] width 24 height 24
click at [205, 646] on button "Previous" at bounding box center [193, 657] width 24 height 24
click at [608, 657] on button "Next" at bounding box center [614, 657] width 24 height 24
click at [194, 659] on button "Previous" at bounding box center [193, 657] width 24 height 24
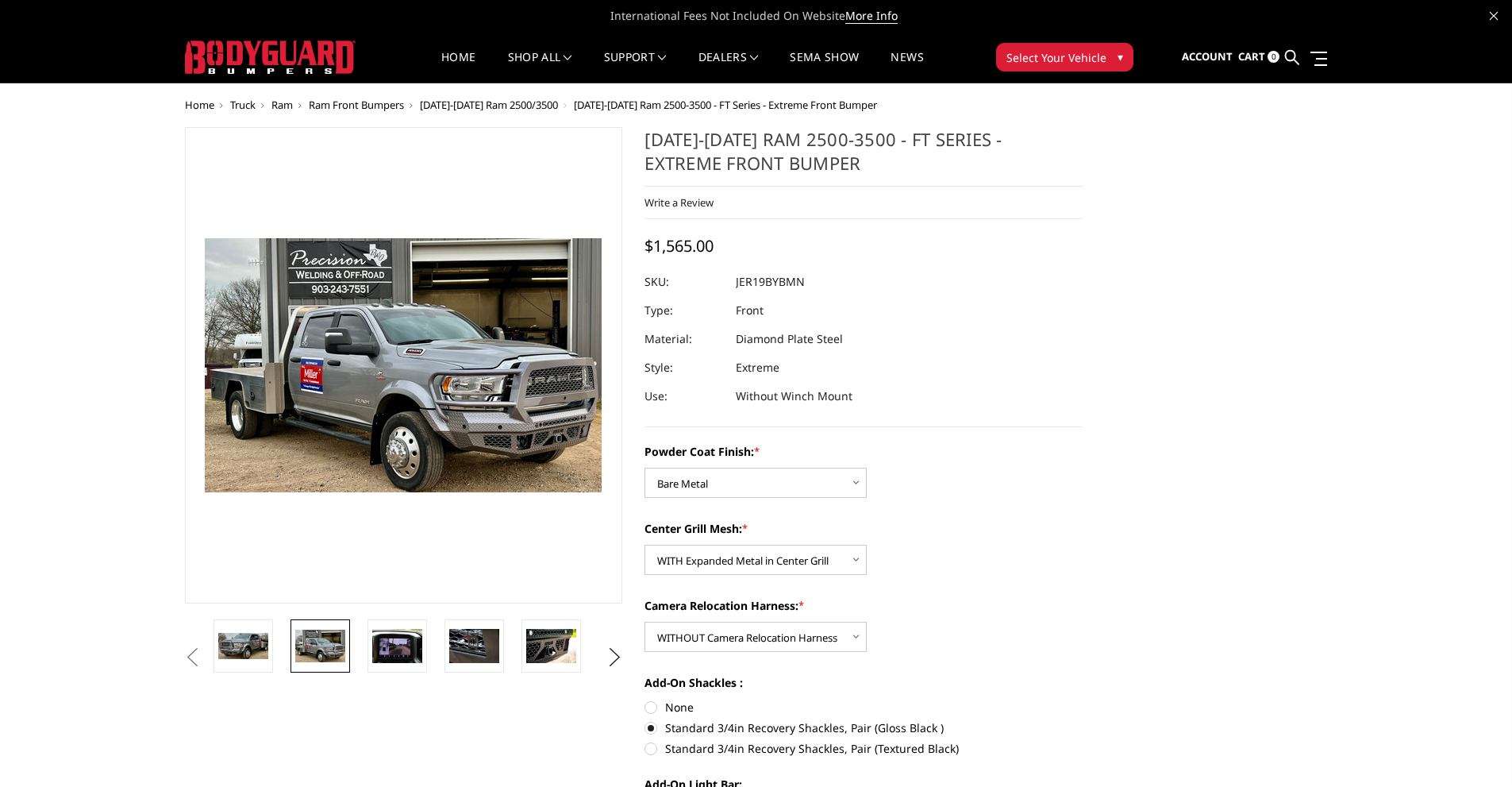
click at [205, 654] on button "Previous" at bounding box center [193, 657] width 24 height 24
click at [467, 101] on span "[DATE]-[DATE] Ram 2500/3500" at bounding box center [489, 105] width 139 height 14
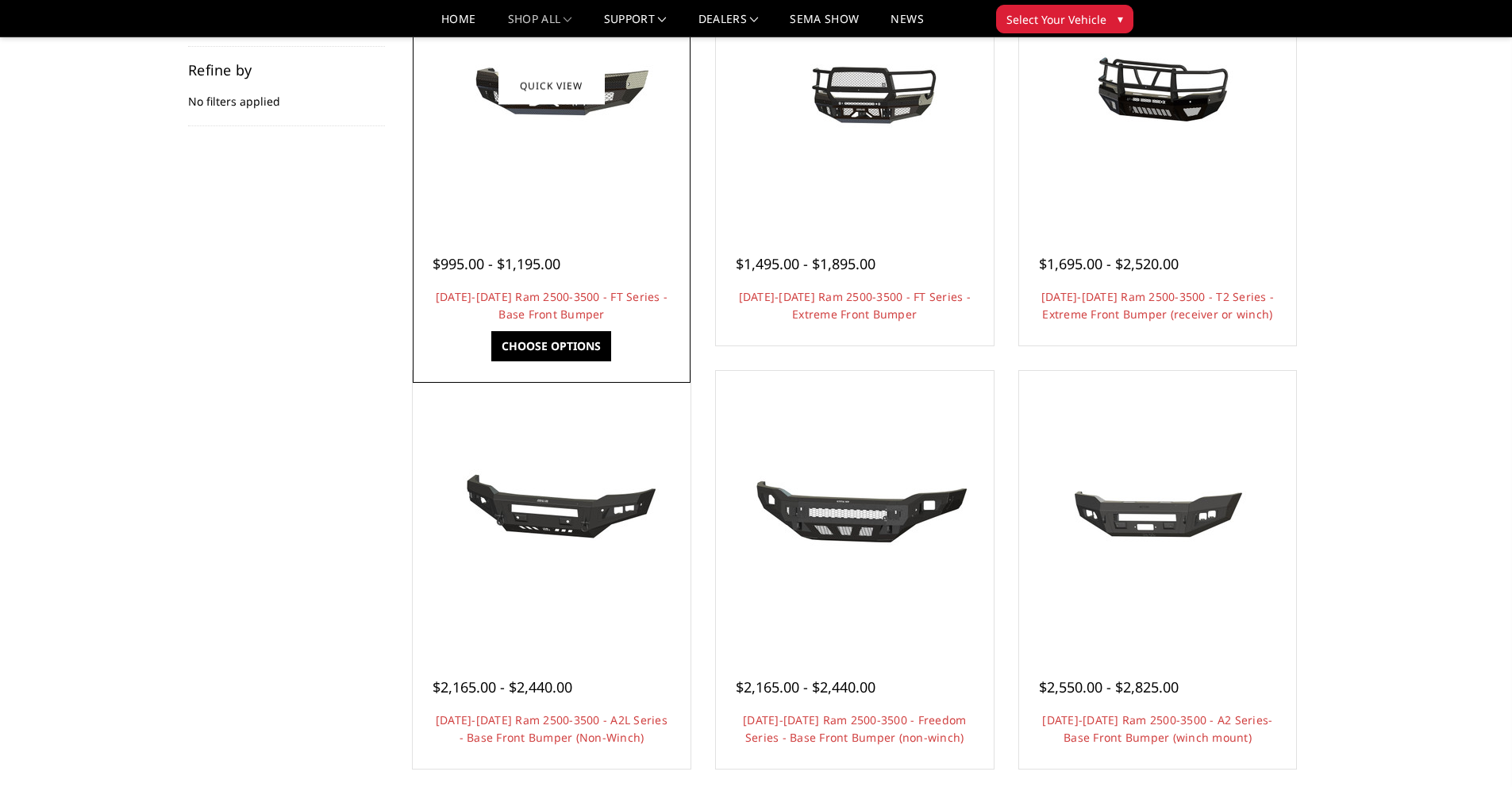
scroll to position [158, 0]
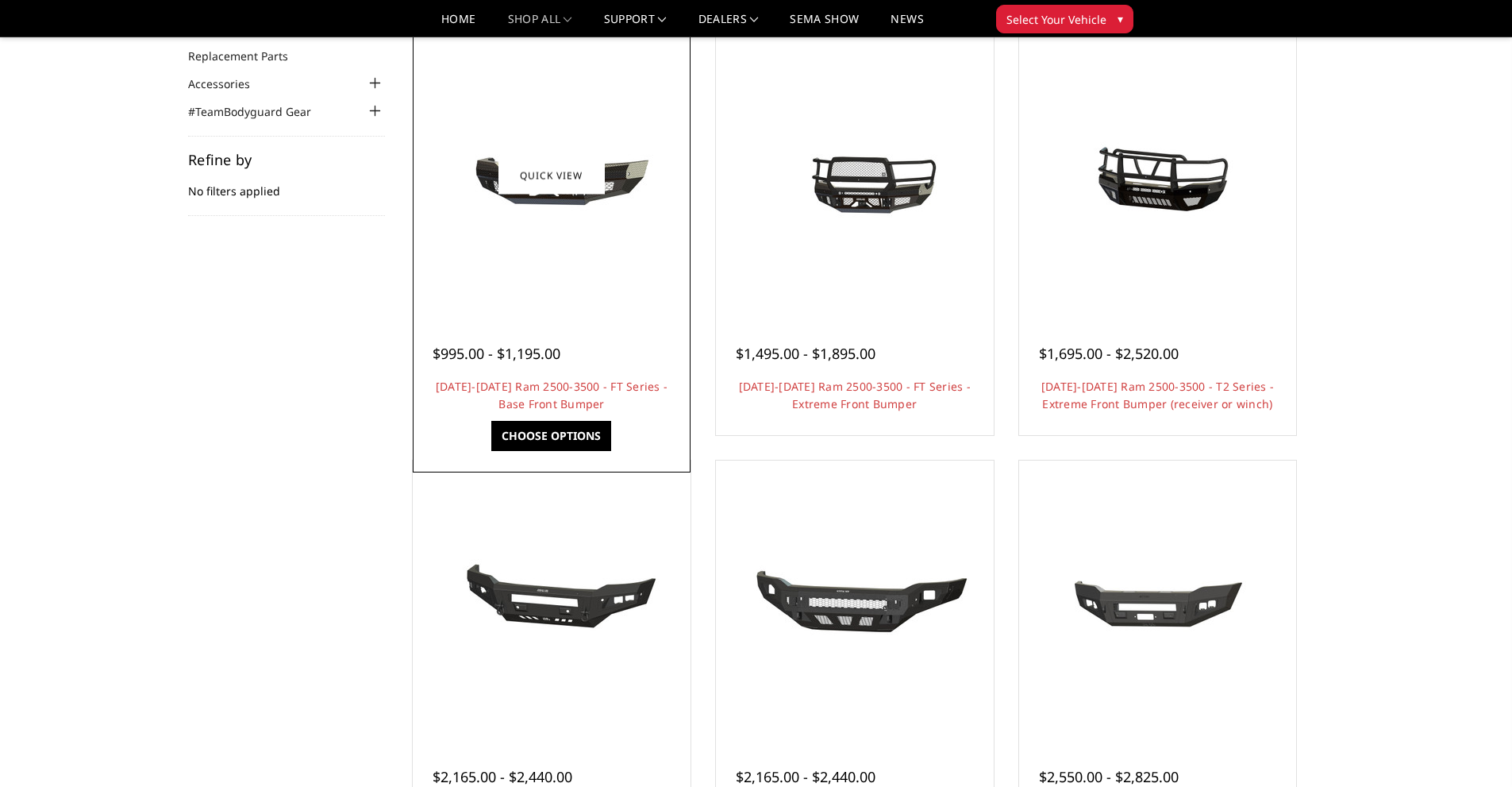
click at [562, 309] on div at bounding box center [551, 176] width 270 height 270
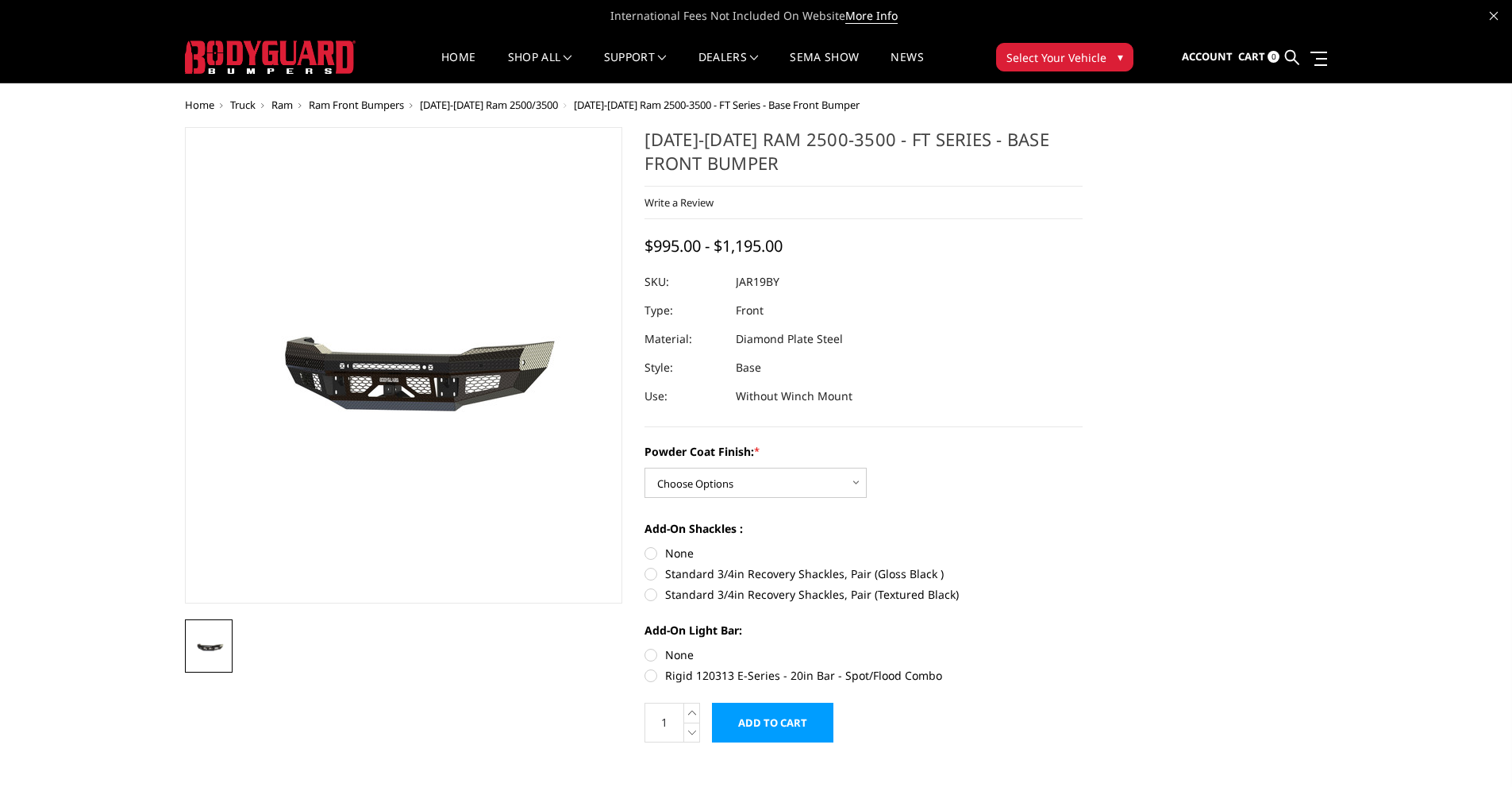
click at [431, 360] on img at bounding box center [368, 365] width 1016 height 475
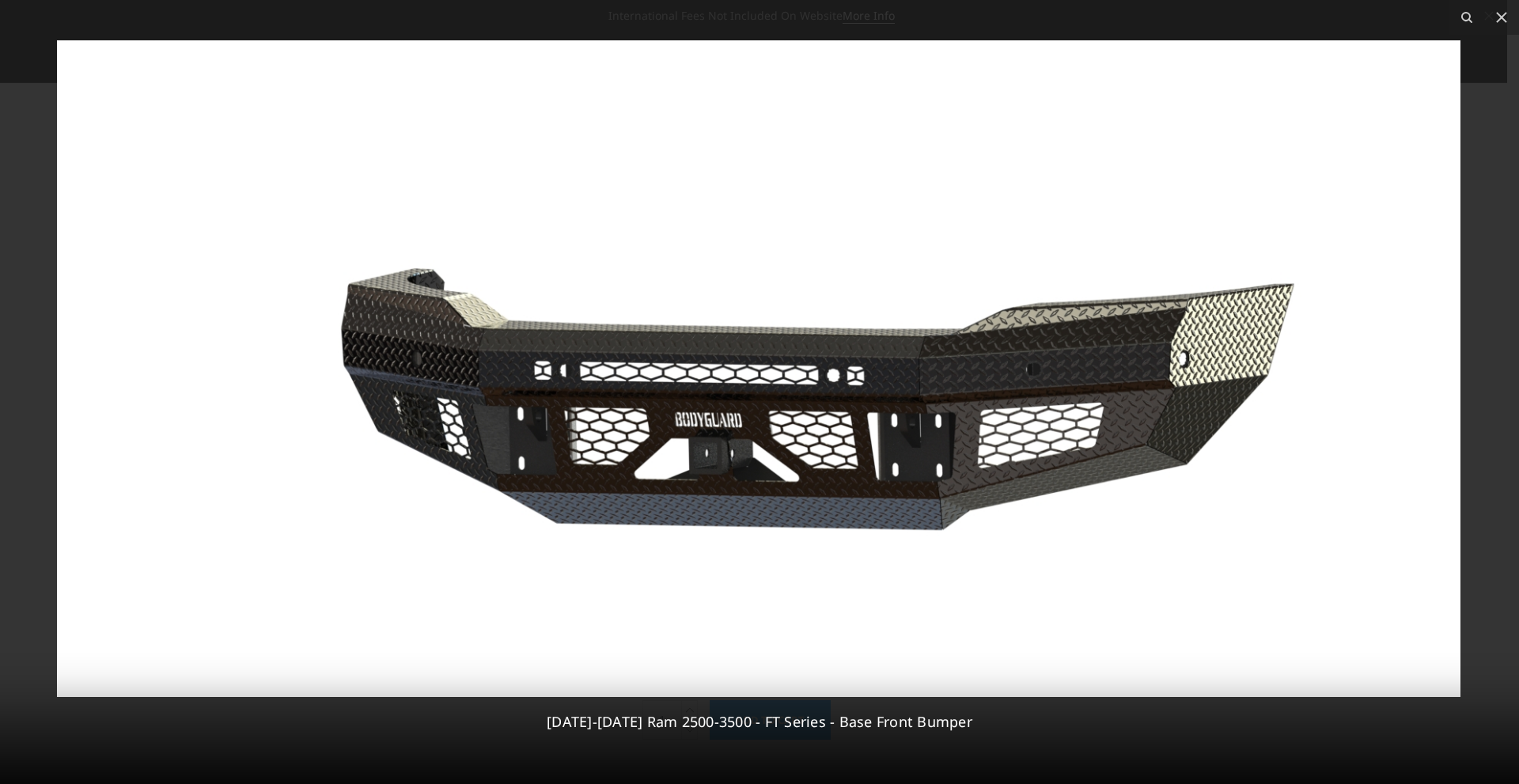
drag, startPoint x: 733, startPoint y: 398, endPoint x: 819, endPoint y: 401, distance: 86.1
click at [819, 401] on img at bounding box center [758, 369] width 1403 height 657
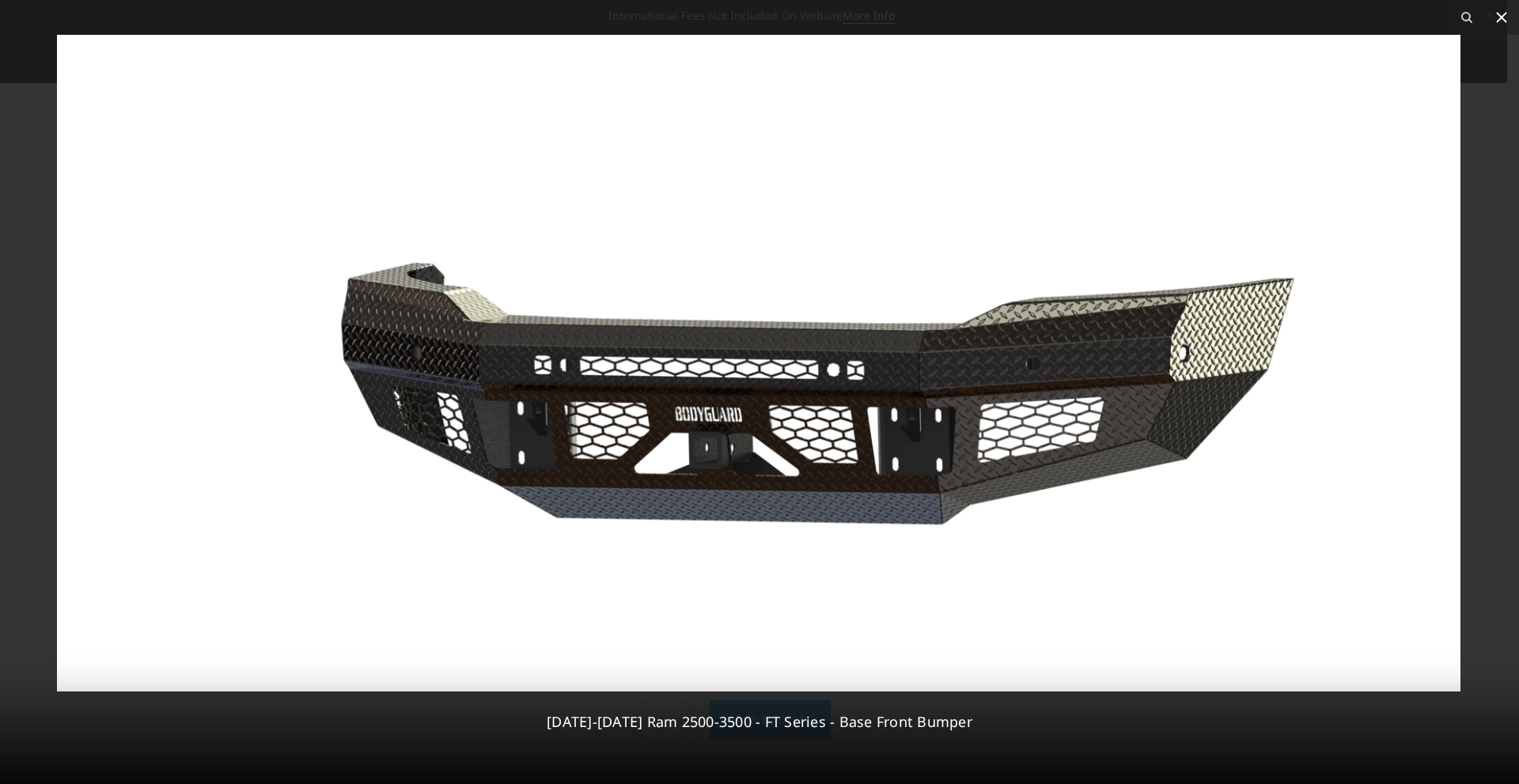
click at [1502, 12] on icon at bounding box center [1501, 17] width 19 height 19
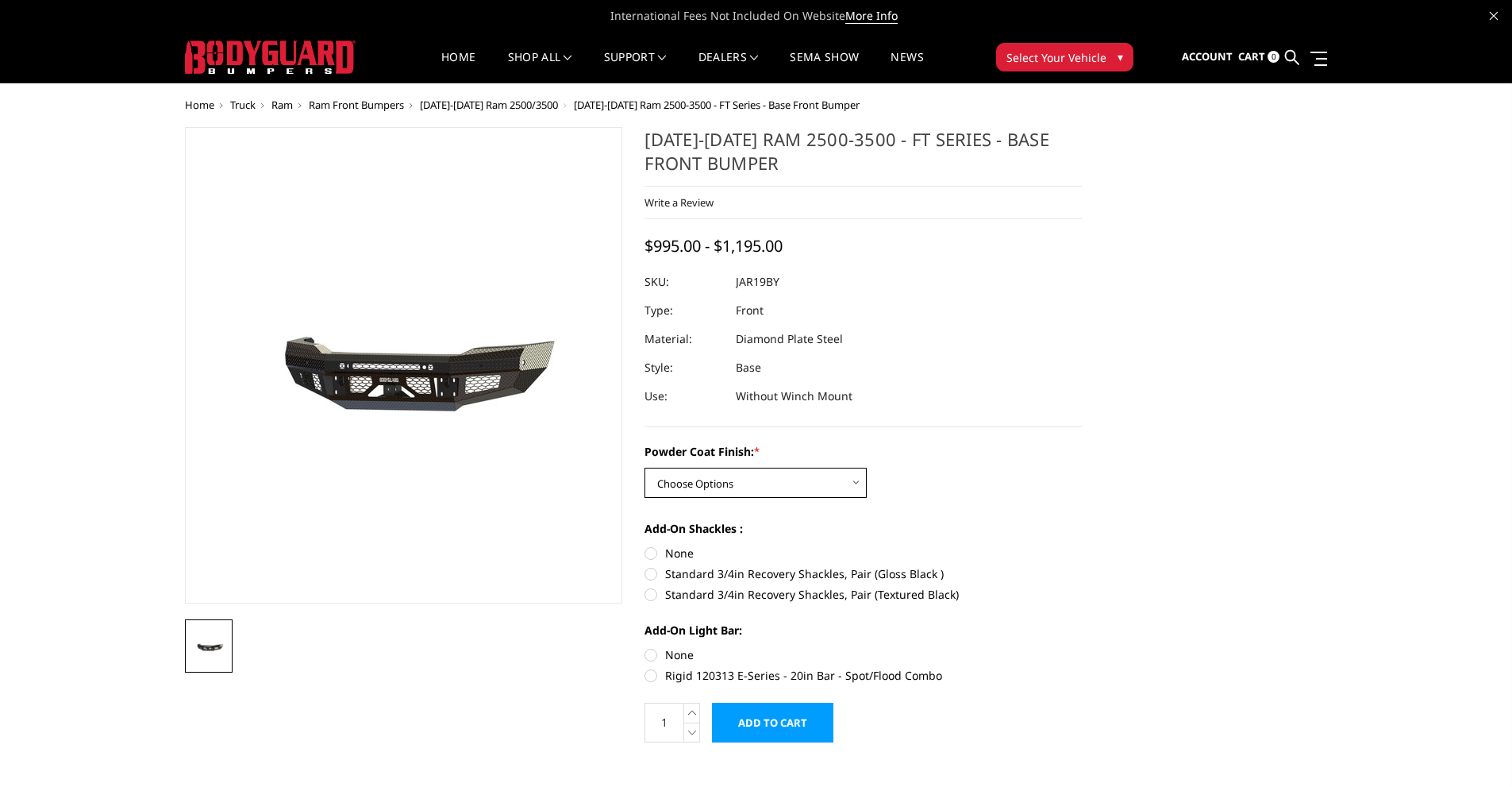
click at [774, 481] on select "Choose Options Bare Metal Gloss Black Powder Coat Textured Black Powder Coat" at bounding box center [755, 482] width 222 height 30
select select "3375"
click at [645, 467] on select "Choose Options Bare Metal Gloss Black Powder Coat Textured Black Powder Coat" at bounding box center [755, 482] width 222 height 30
click at [651, 553] on label "None" at bounding box center [864, 552] width 438 height 16
click at [646, 545] on input "None" at bounding box center [645, 544] width 1 height 1
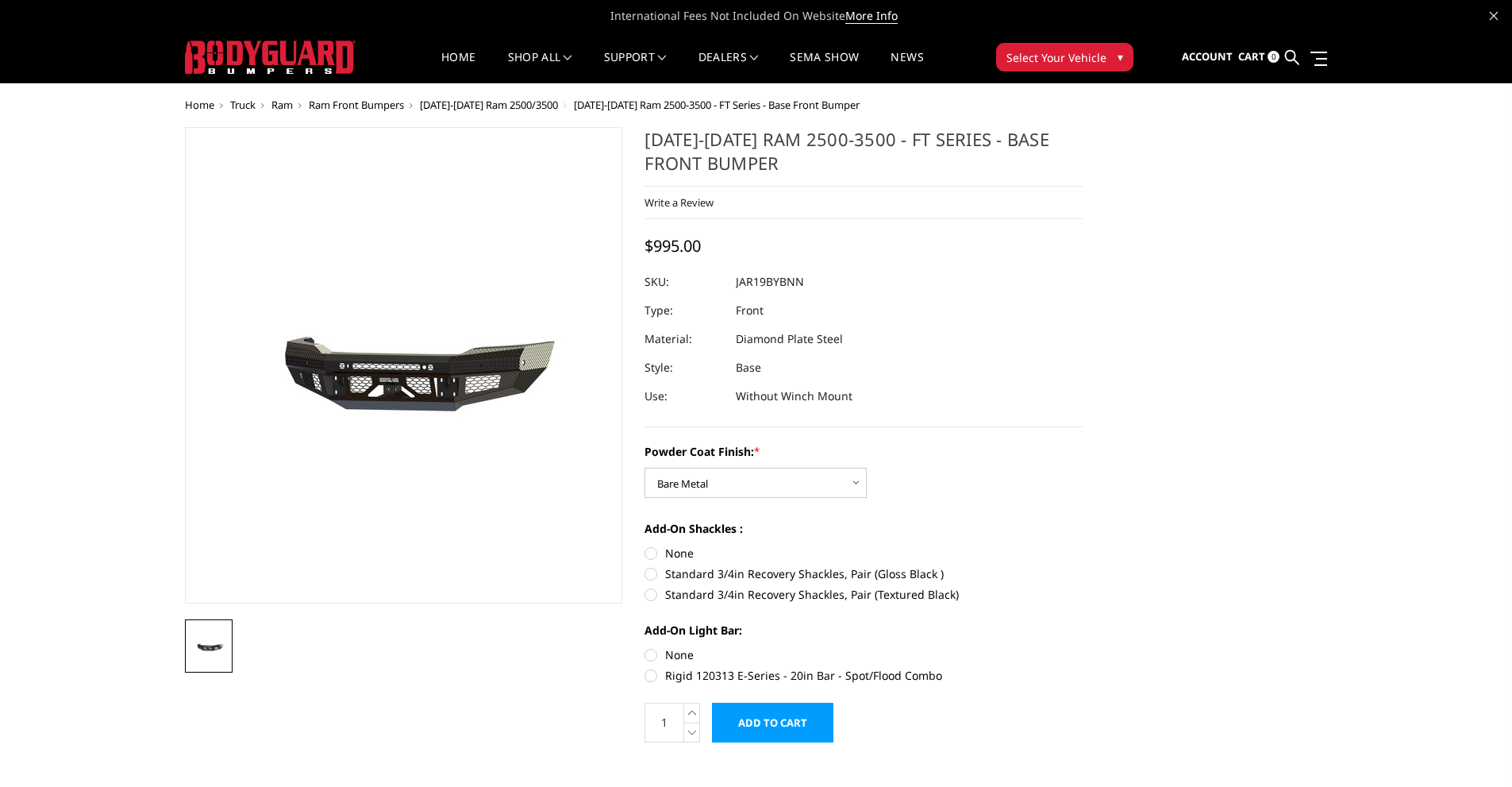
radio input "true"
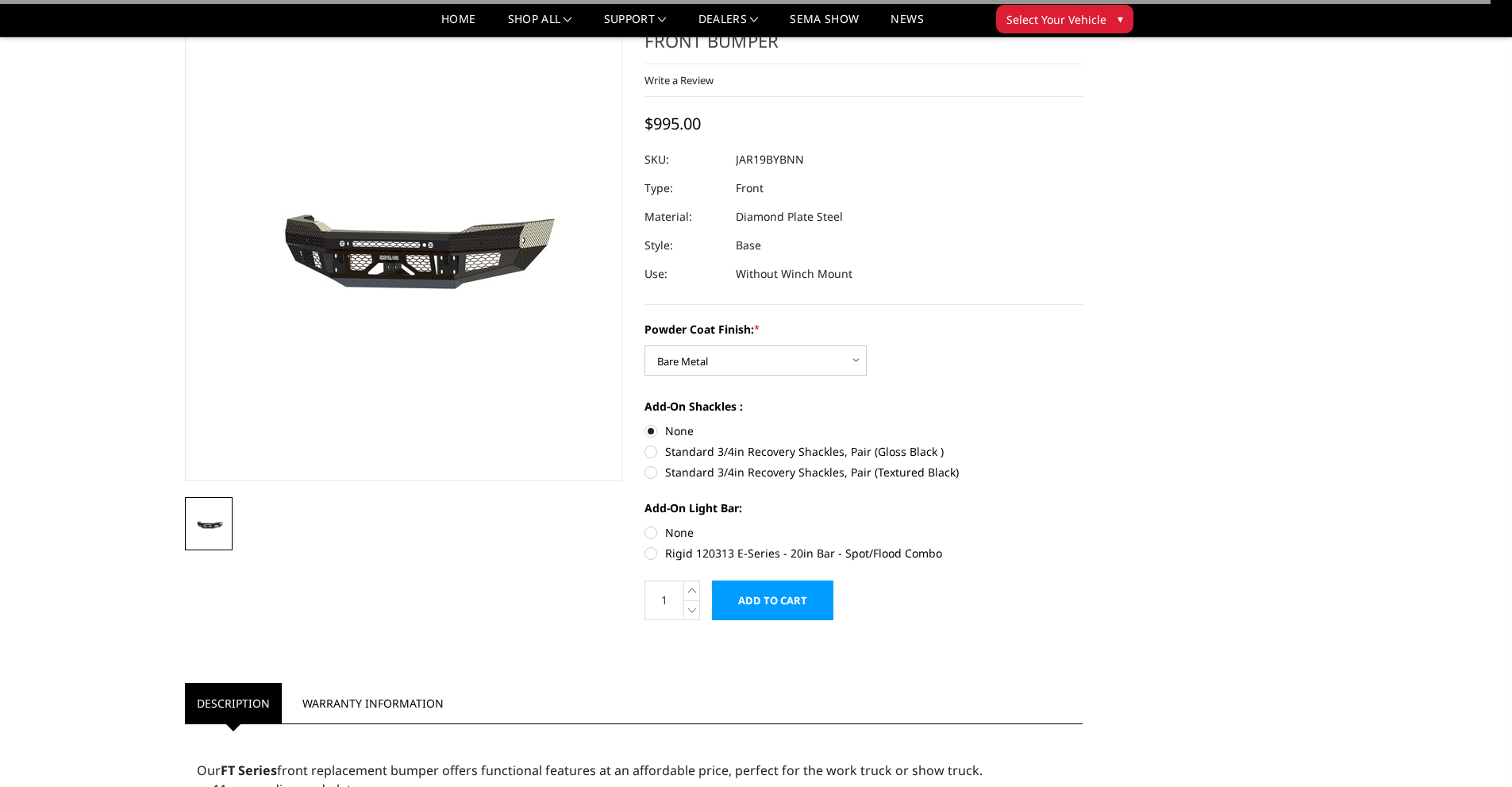
scroll to position [80, 0]
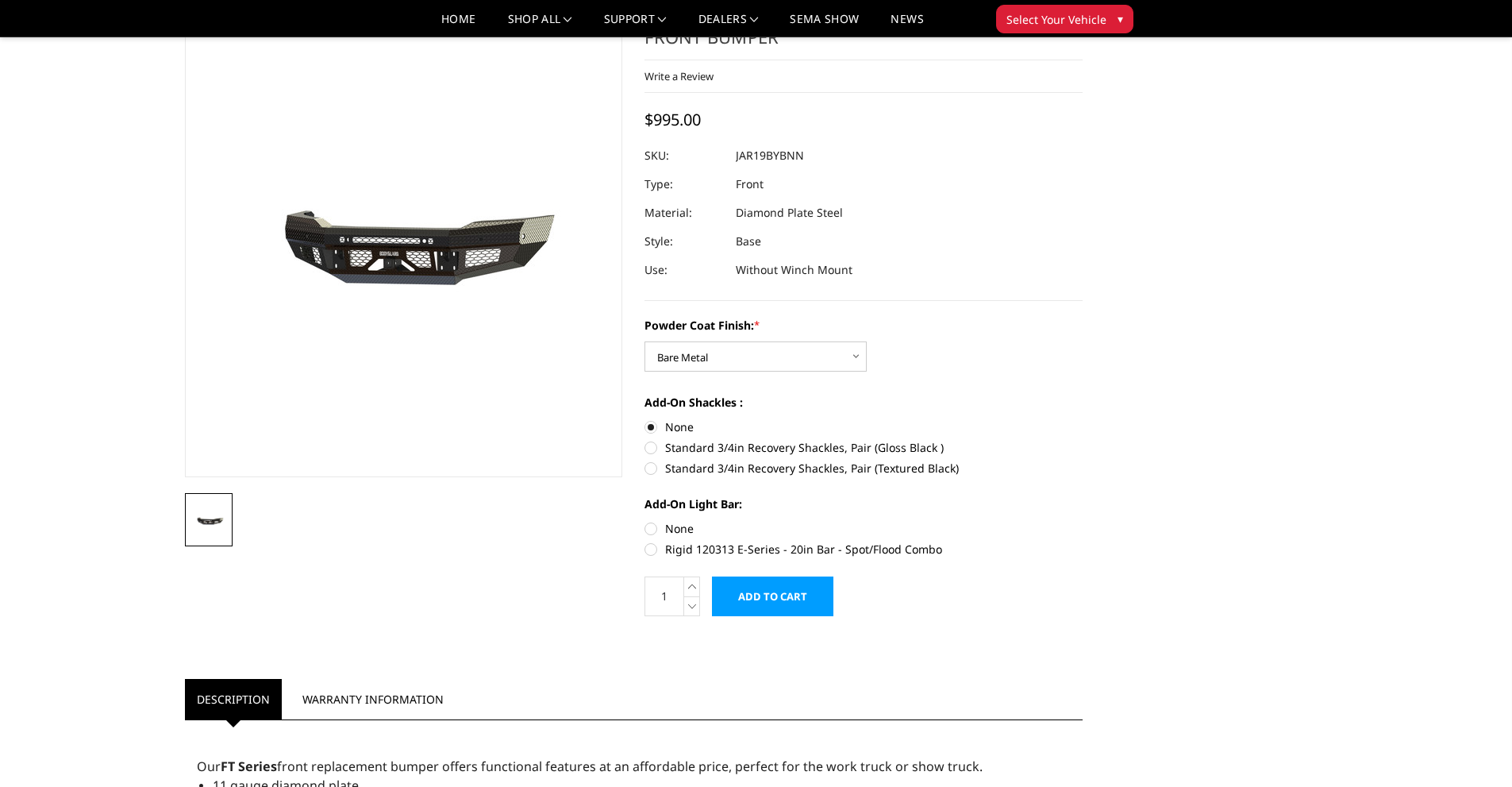
click at [652, 529] on label "None" at bounding box center [864, 528] width 438 height 16
click at [646, 521] on input "None" at bounding box center [645, 520] width 1 height 1
radio input "true"
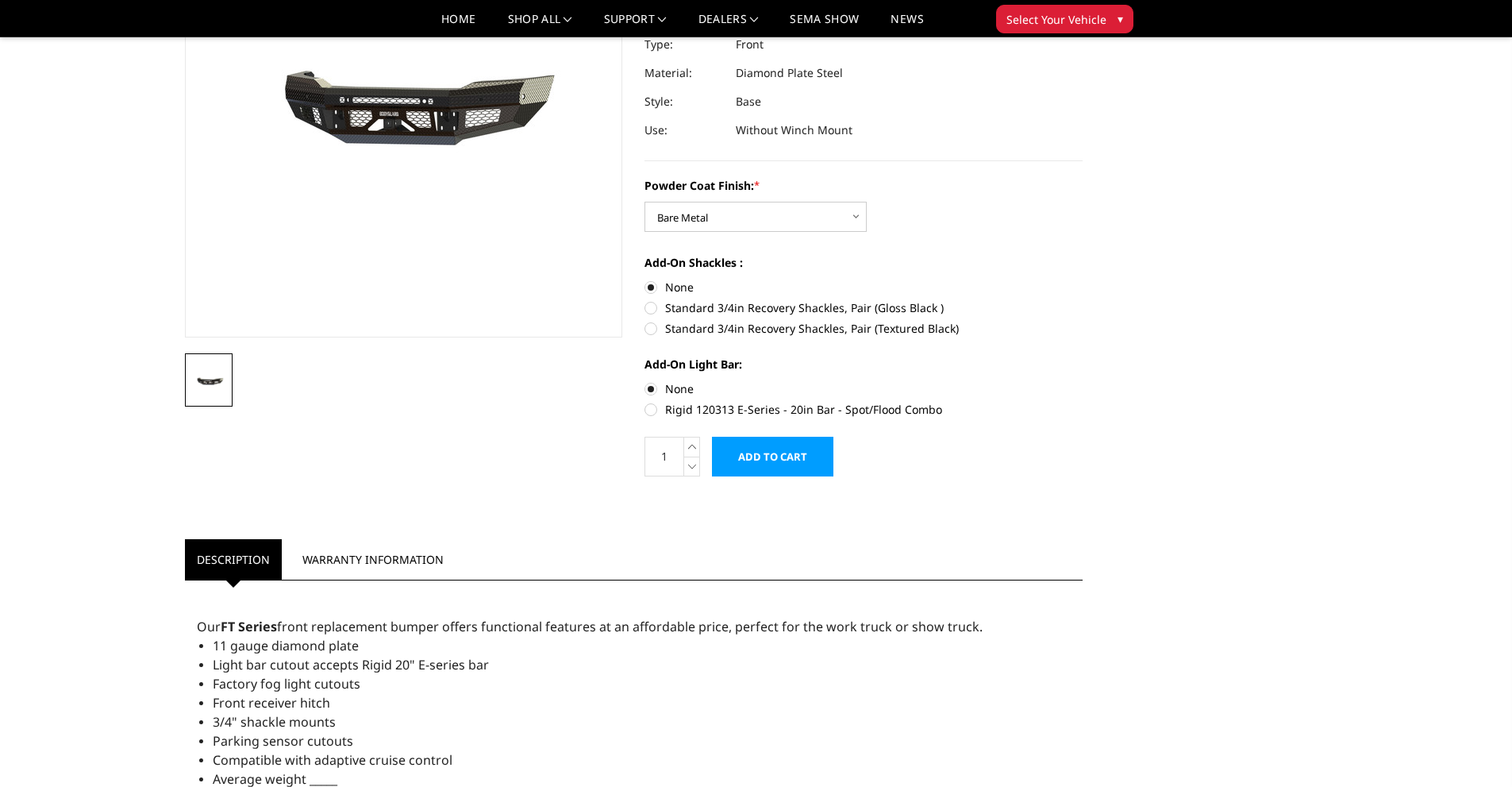
scroll to position [0, 0]
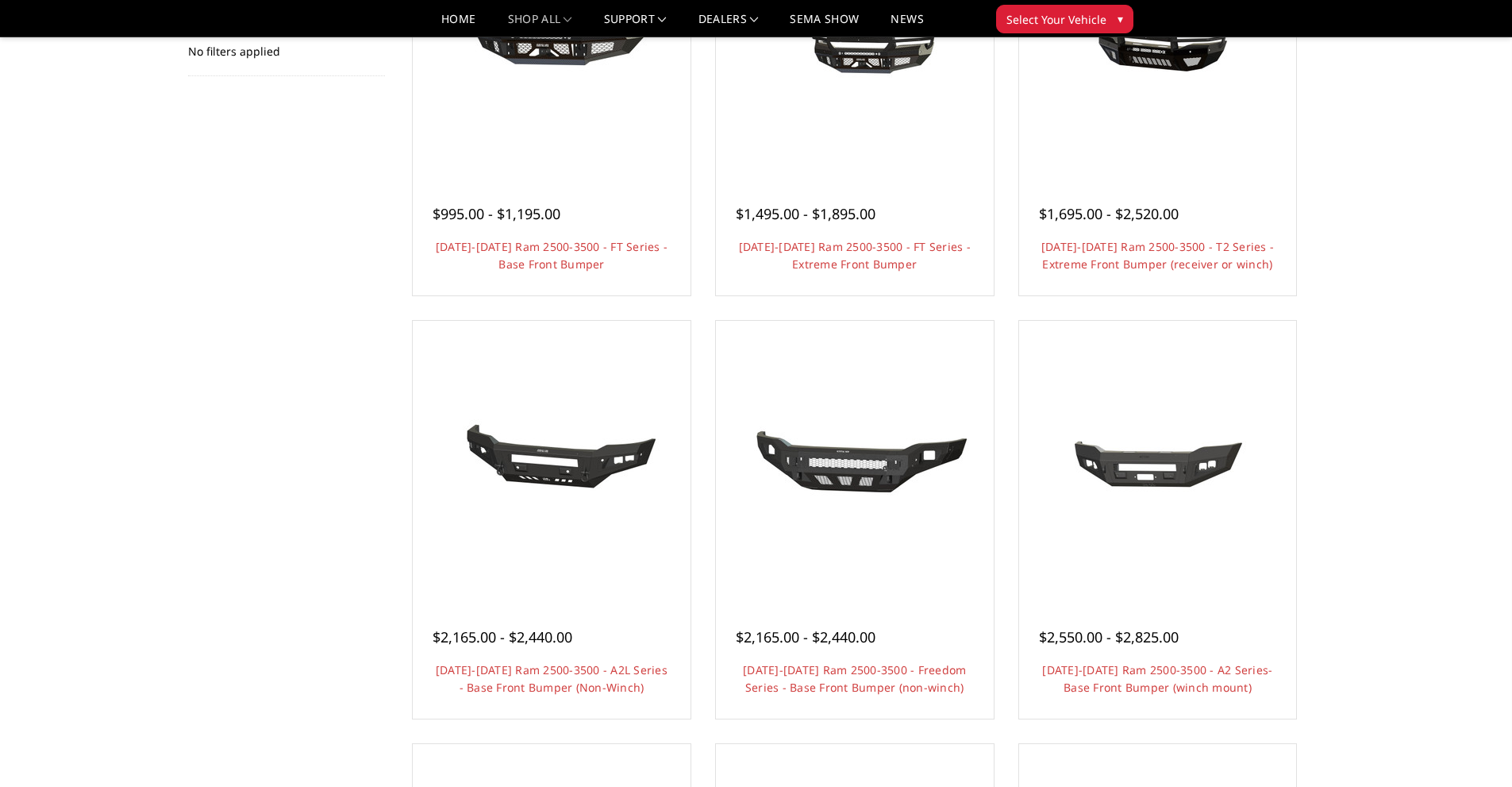
scroll to position [80, 0]
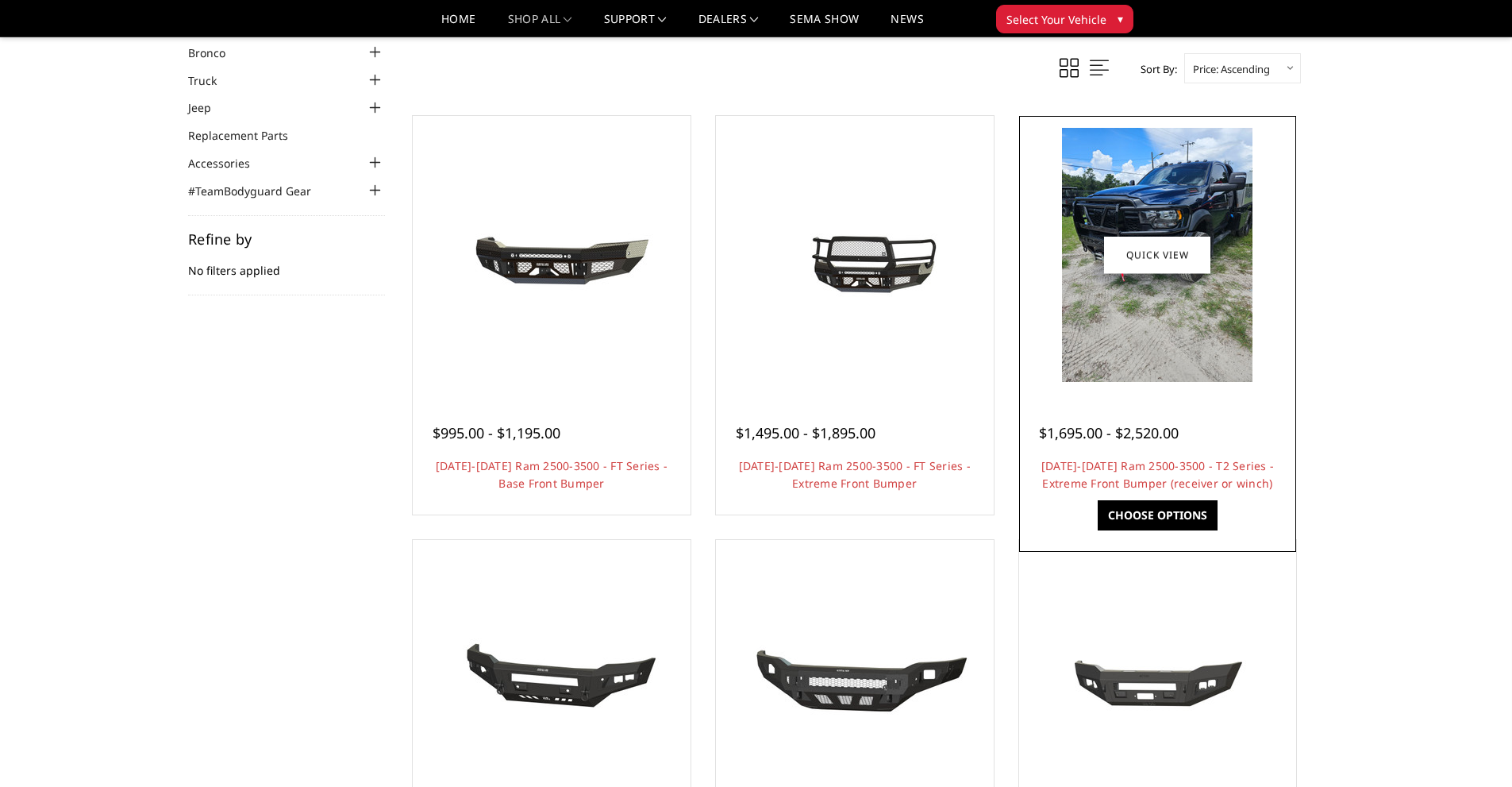
click at [1168, 314] on img at bounding box center [1157, 254] width 190 height 254
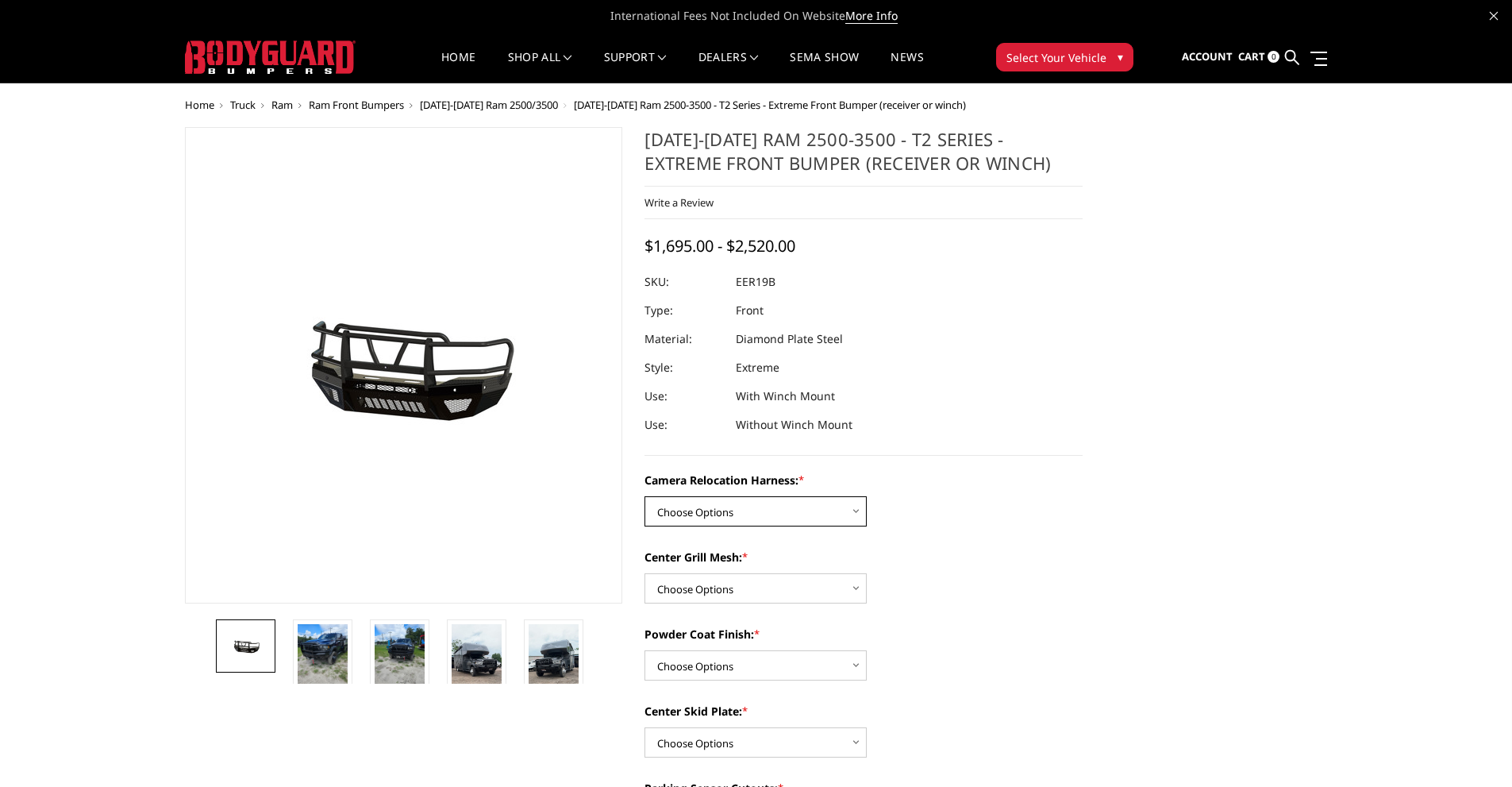
click at [846, 509] on select "Choose Options Without camera harness With camera harness" at bounding box center [755, 511] width 222 height 30
select select "3820"
click at [645, 496] on select "Choose Options Without camera harness With camera harness" at bounding box center [755, 511] width 222 height 30
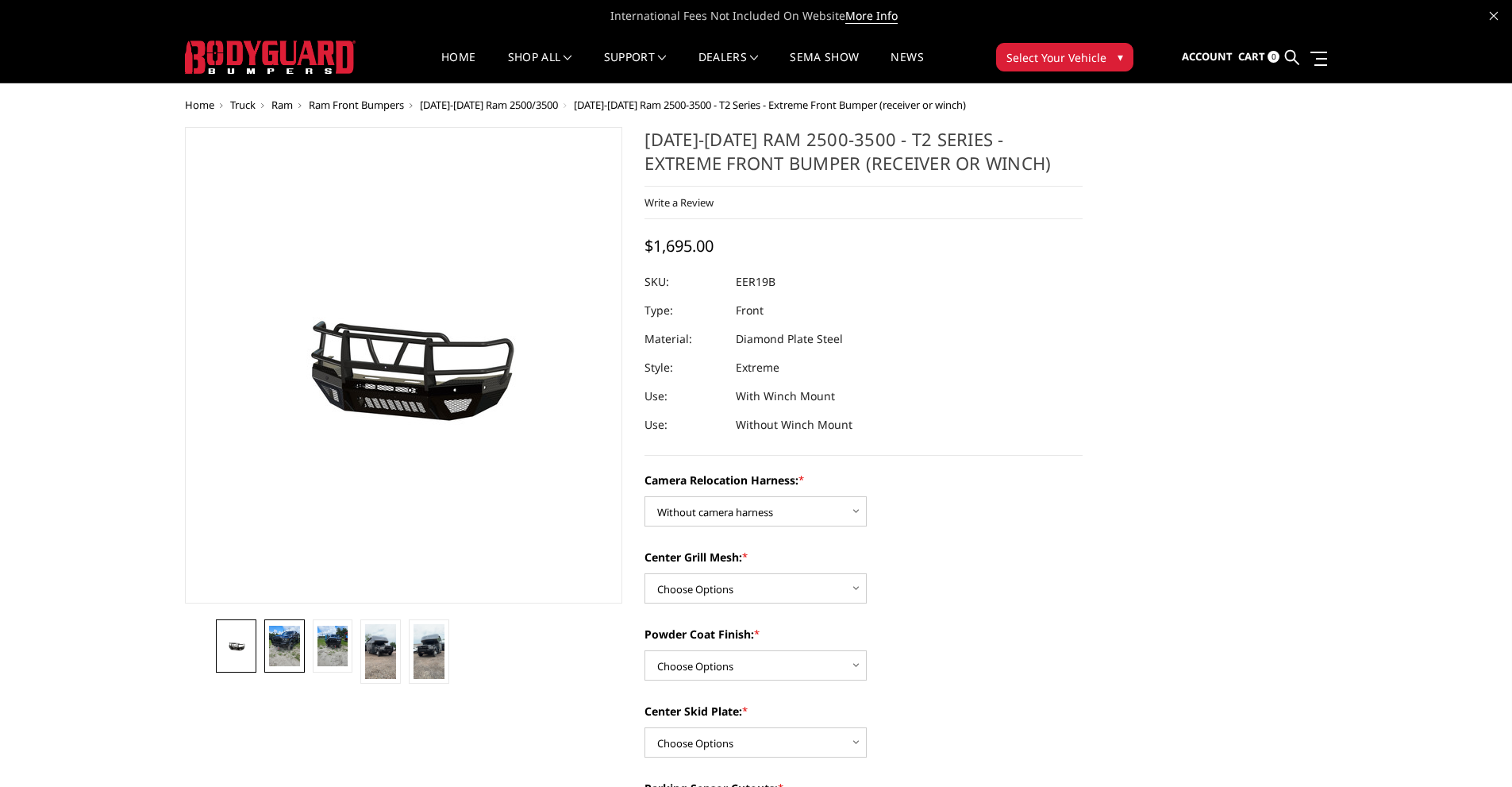
click at [277, 642] on img at bounding box center [284, 647] width 31 height 42
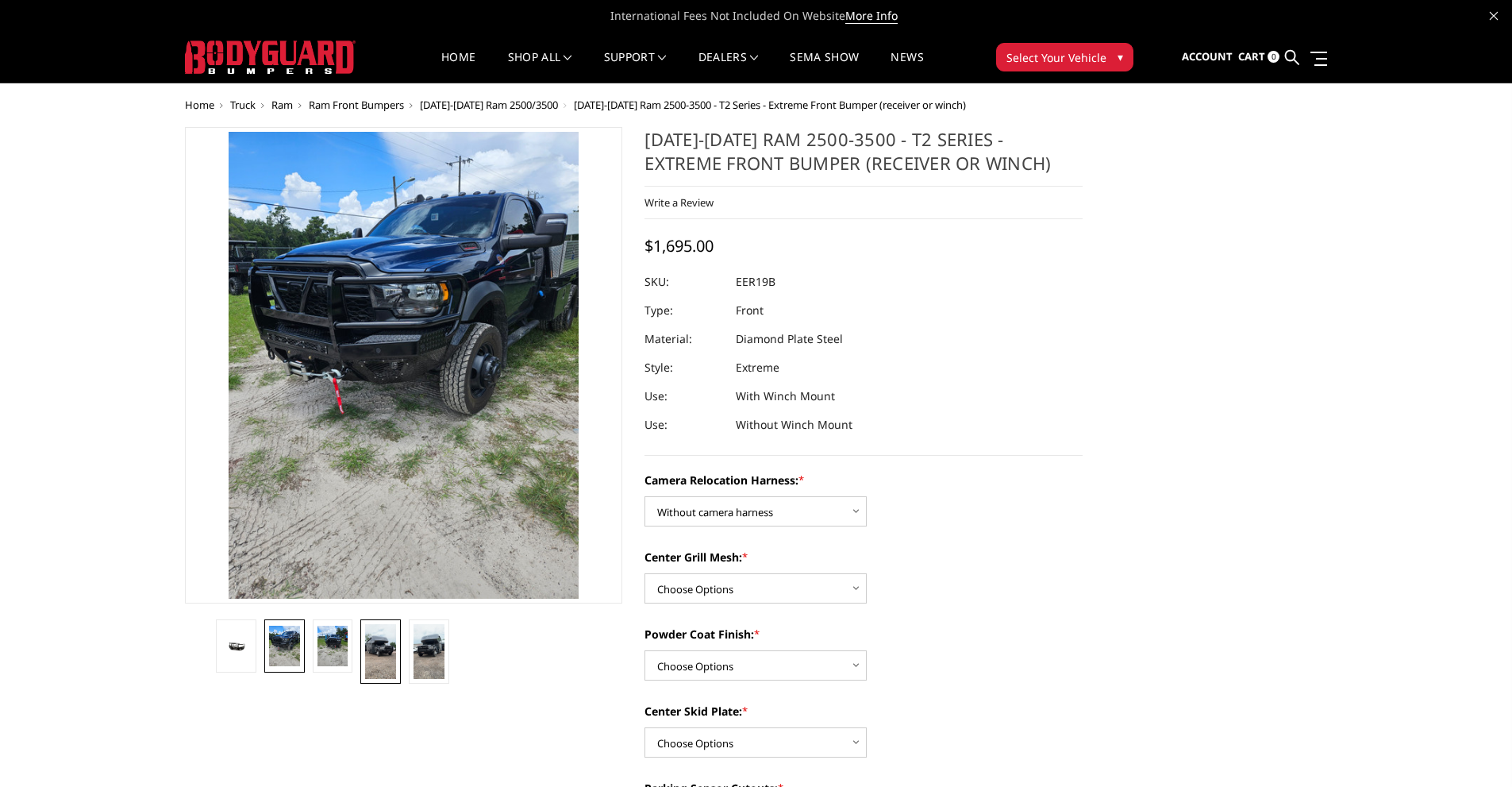
click at [379, 644] on img at bounding box center [380, 651] width 31 height 54
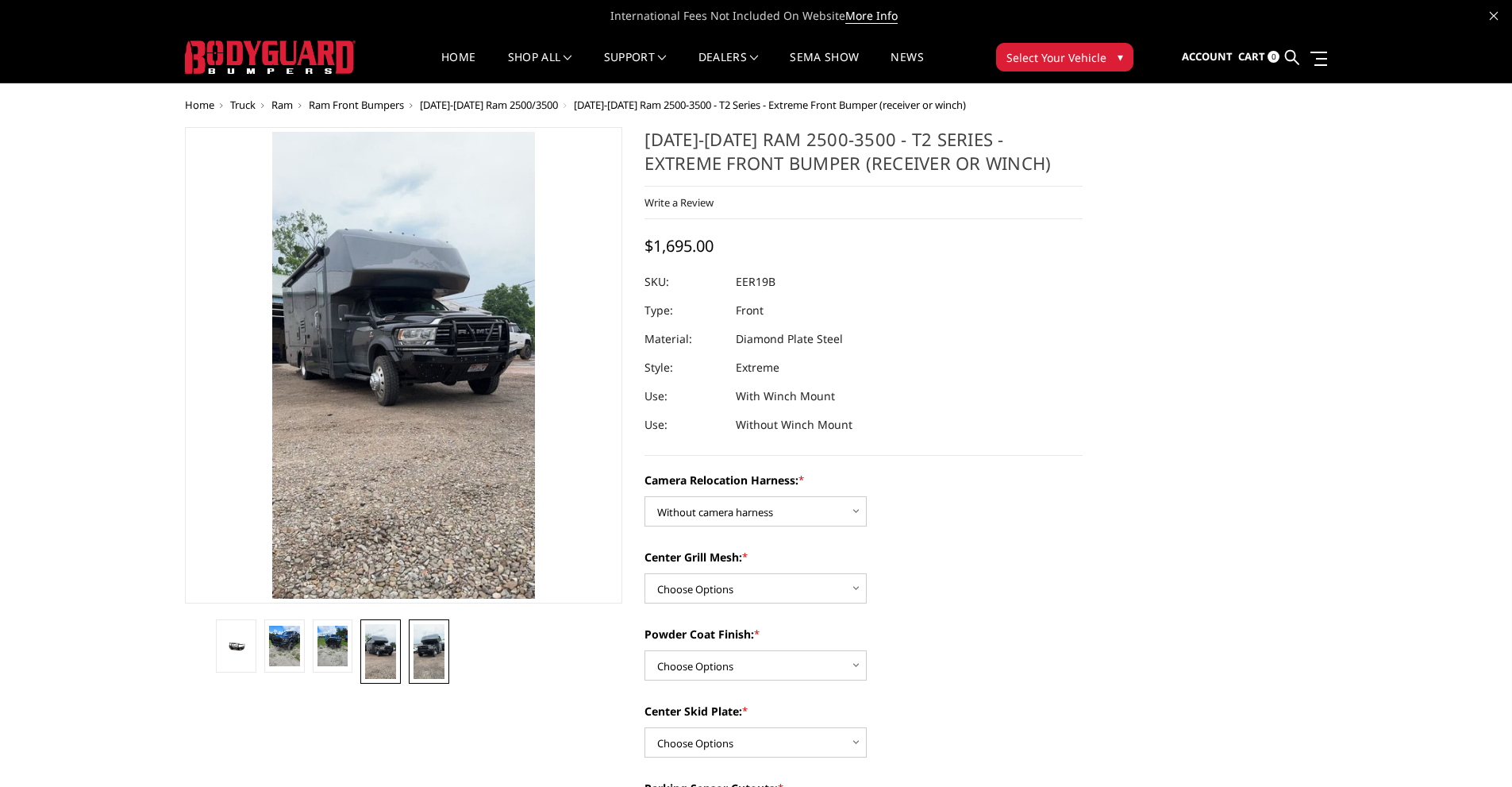
click at [434, 642] on img at bounding box center [429, 651] width 31 height 54
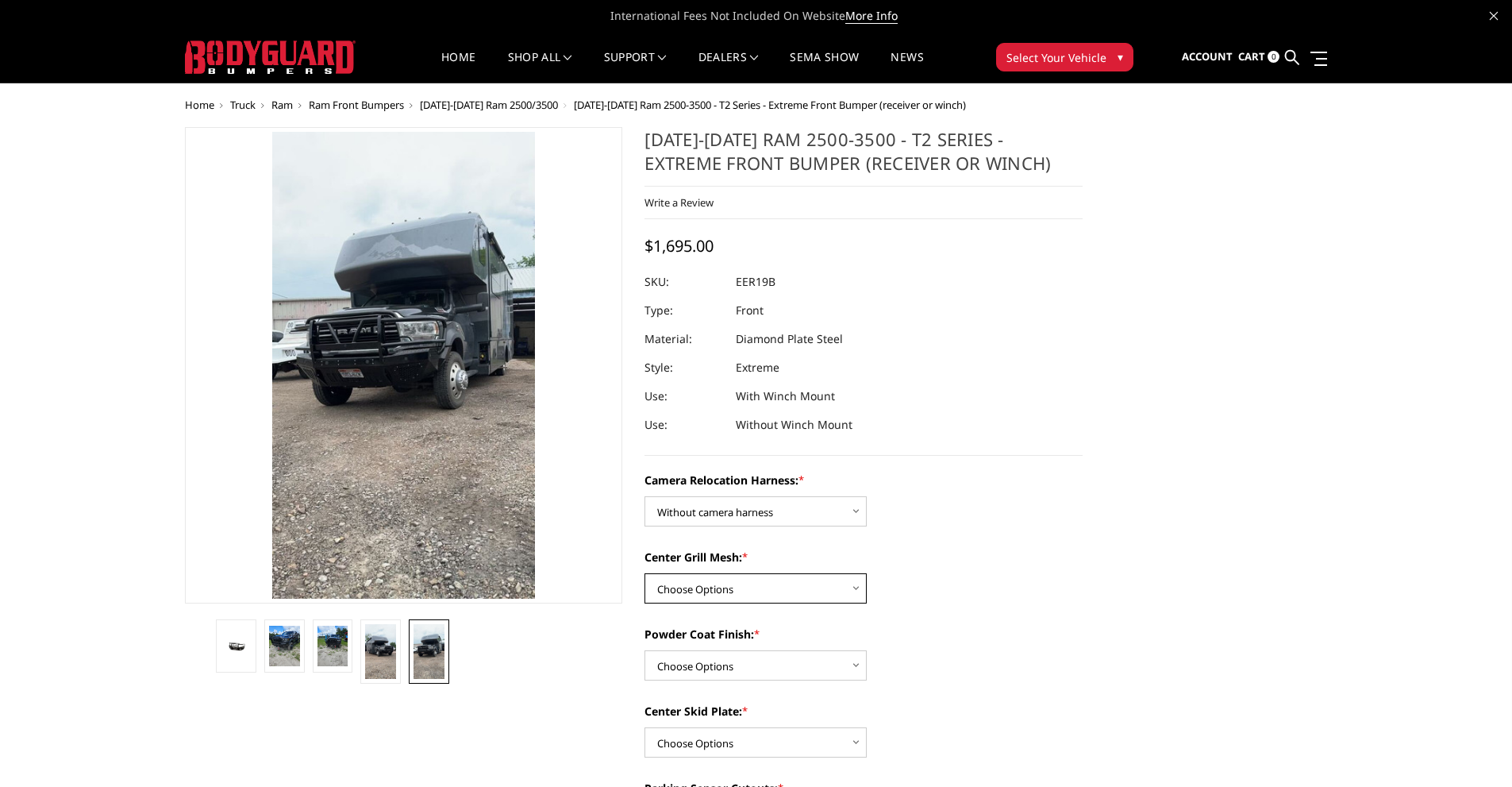
click at [790, 590] on select "Choose Options Without expanded metal With expanded metal" at bounding box center [755, 588] width 222 height 30
click at [645, 573] on select "Choose Options Without expanded metal With expanded metal" at bounding box center [755, 588] width 222 height 30
click at [770, 589] on select "Choose Options Without expanded metal With expanded metal" at bounding box center [755, 588] width 222 height 30
select select "3817"
click at [645, 573] on select "Choose Options Without expanded metal With expanded metal" at bounding box center [755, 588] width 222 height 30
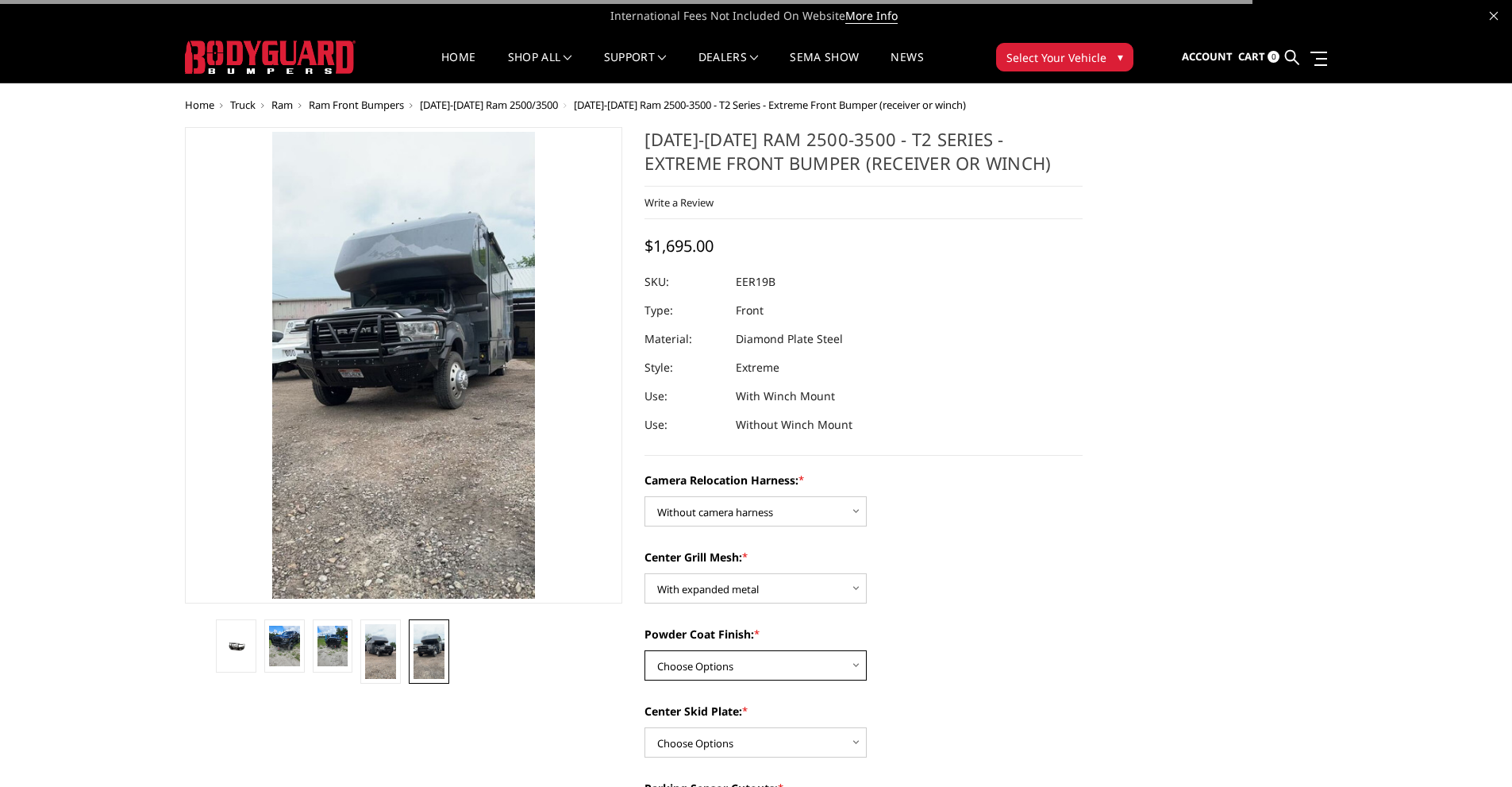
click at [761, 669] on select "Choose Options Textured Black Powder Coat Gloss Black Powder Coat Bare Metal" at bounding box center [755, 665] width 222 height 30
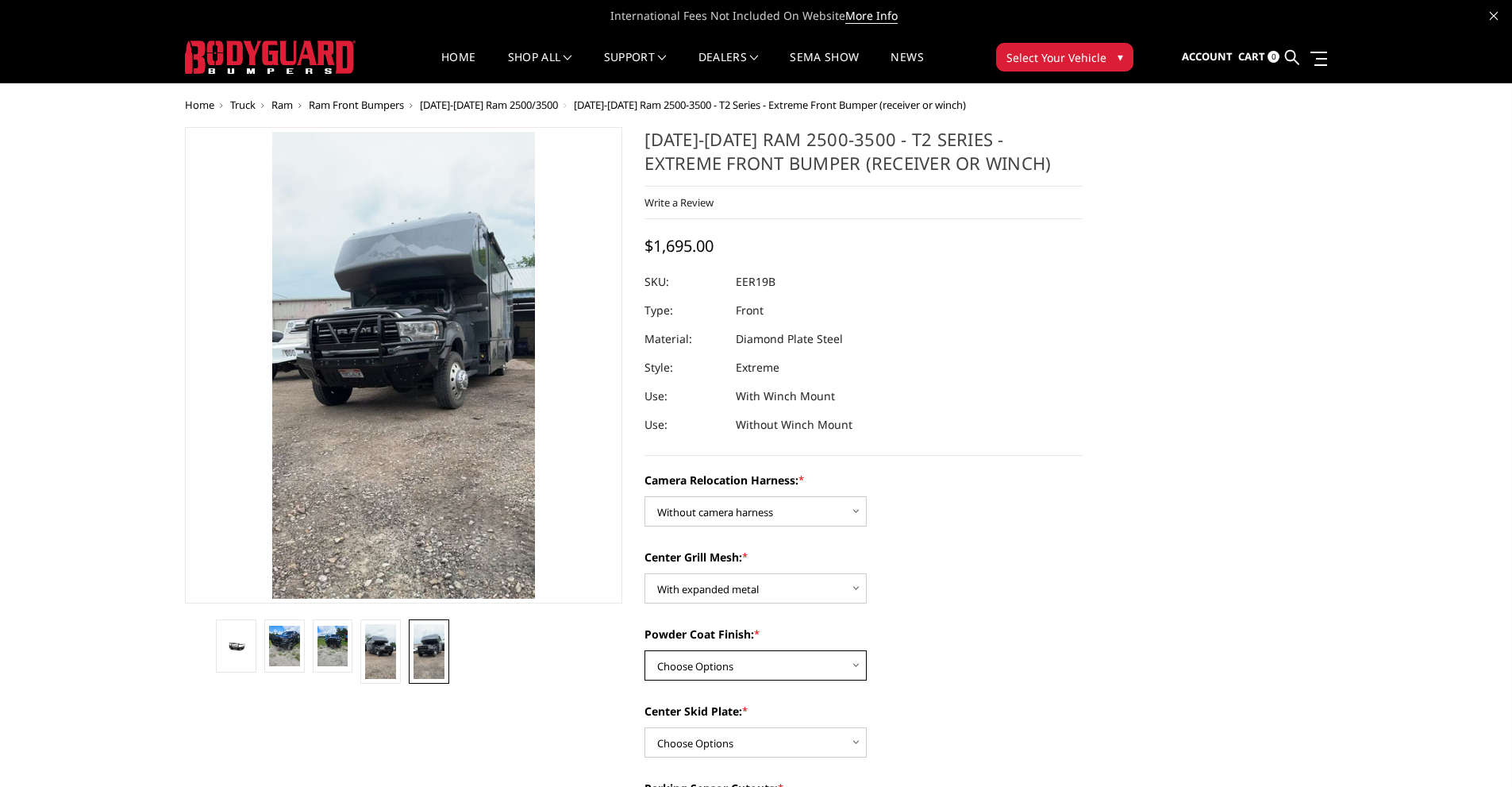
select select "3816"
click at [645, 650] on select "Choose Options Textured Black Powder Coat Gloss Black Powder Coat Bare Metal" at bounding box center [755, 665] width 222 height 30
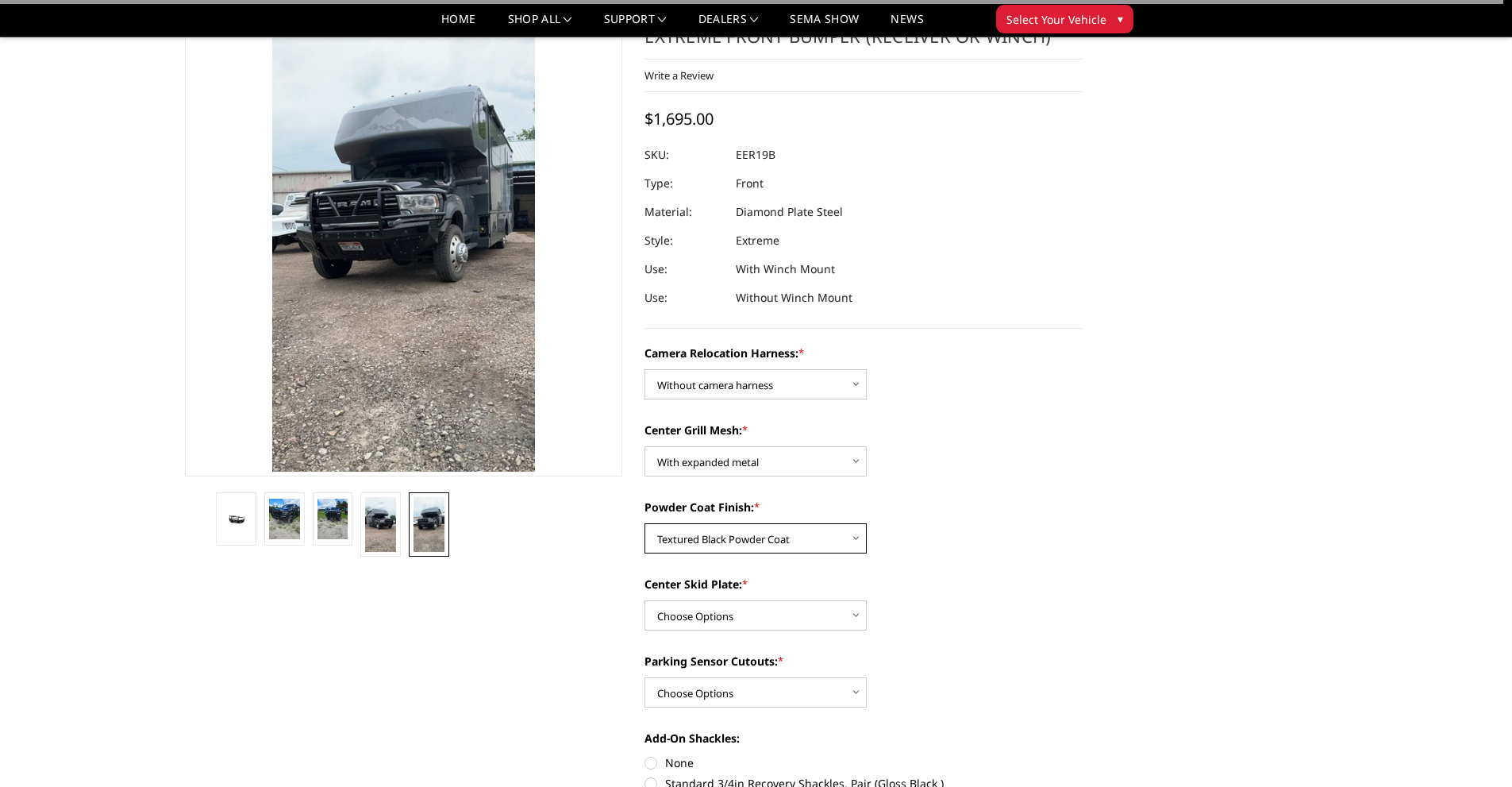
scroll to position [238, 0]
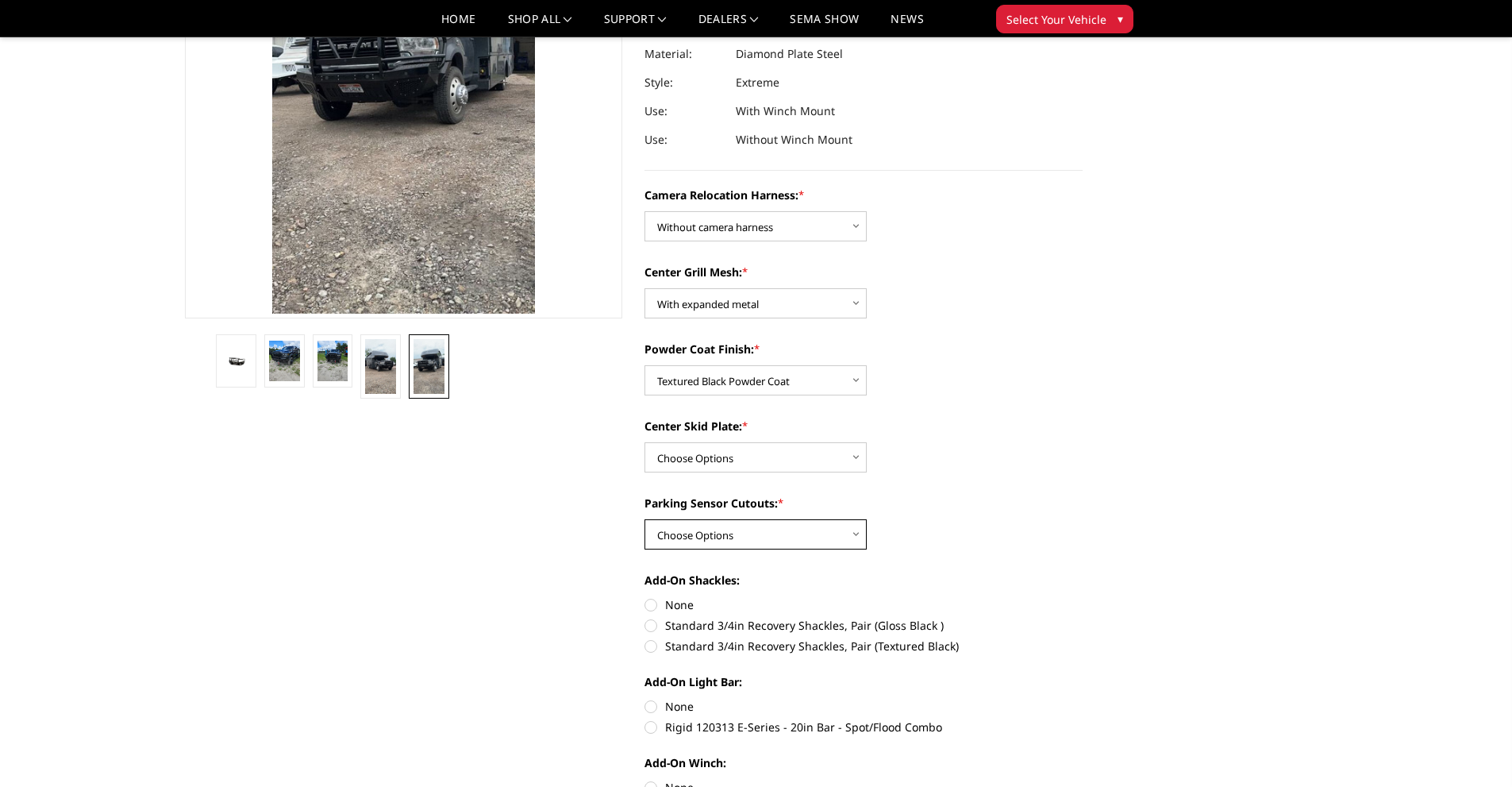
click at [749, 536] on select "Choose Options Yes - With Parking Sensor Cutouts" at bounding box center [755, 533] width 222 height 30
select select "3810"
click at [645, 519] on select "Choose Options Yes - With Parking Sensor Cutouts" at bounding box center [755, 533] width 222 height 30
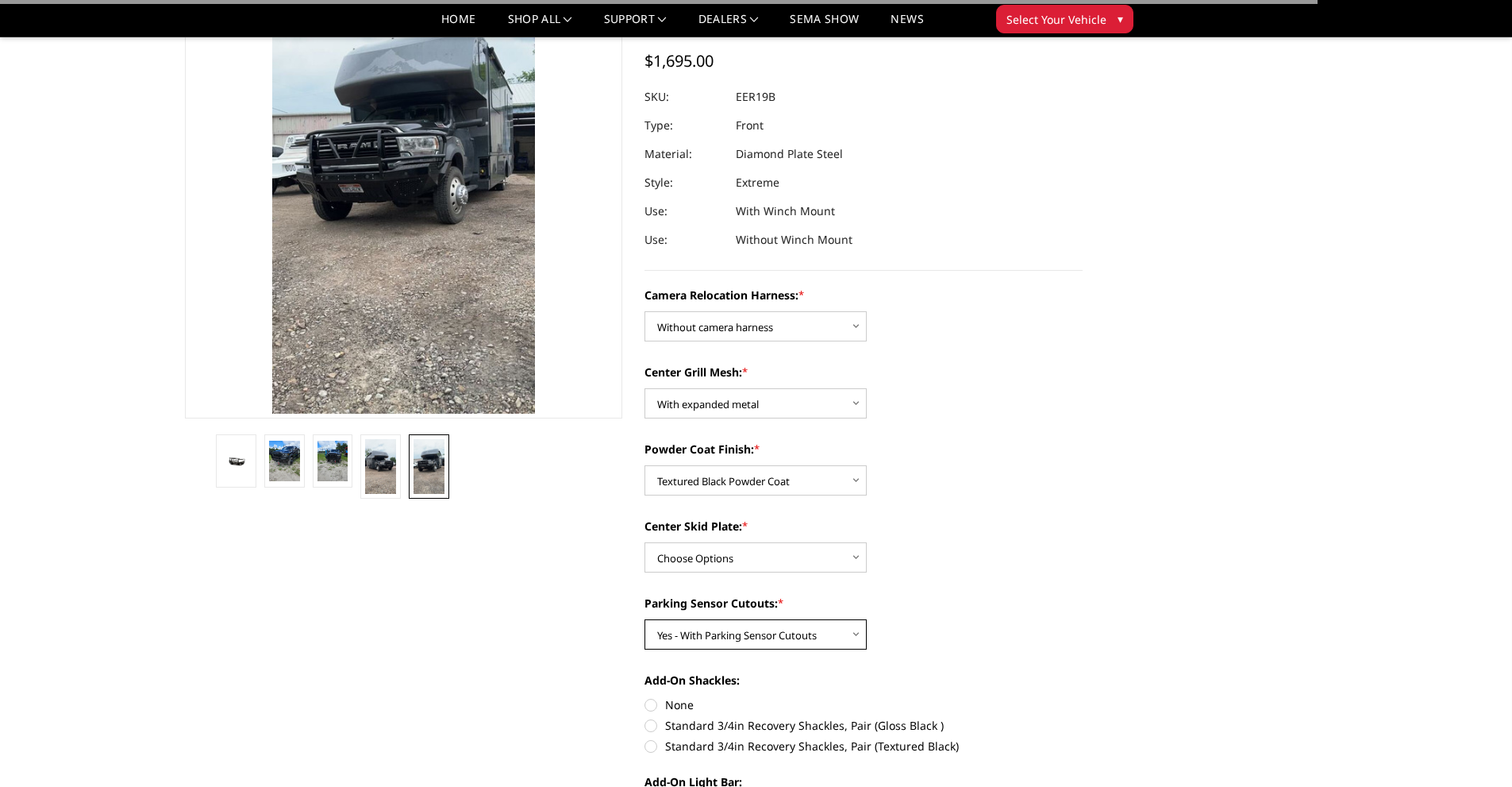
scroll to position [0, 0]
